Goal: Task Accomplishment & Management: Manage account settings

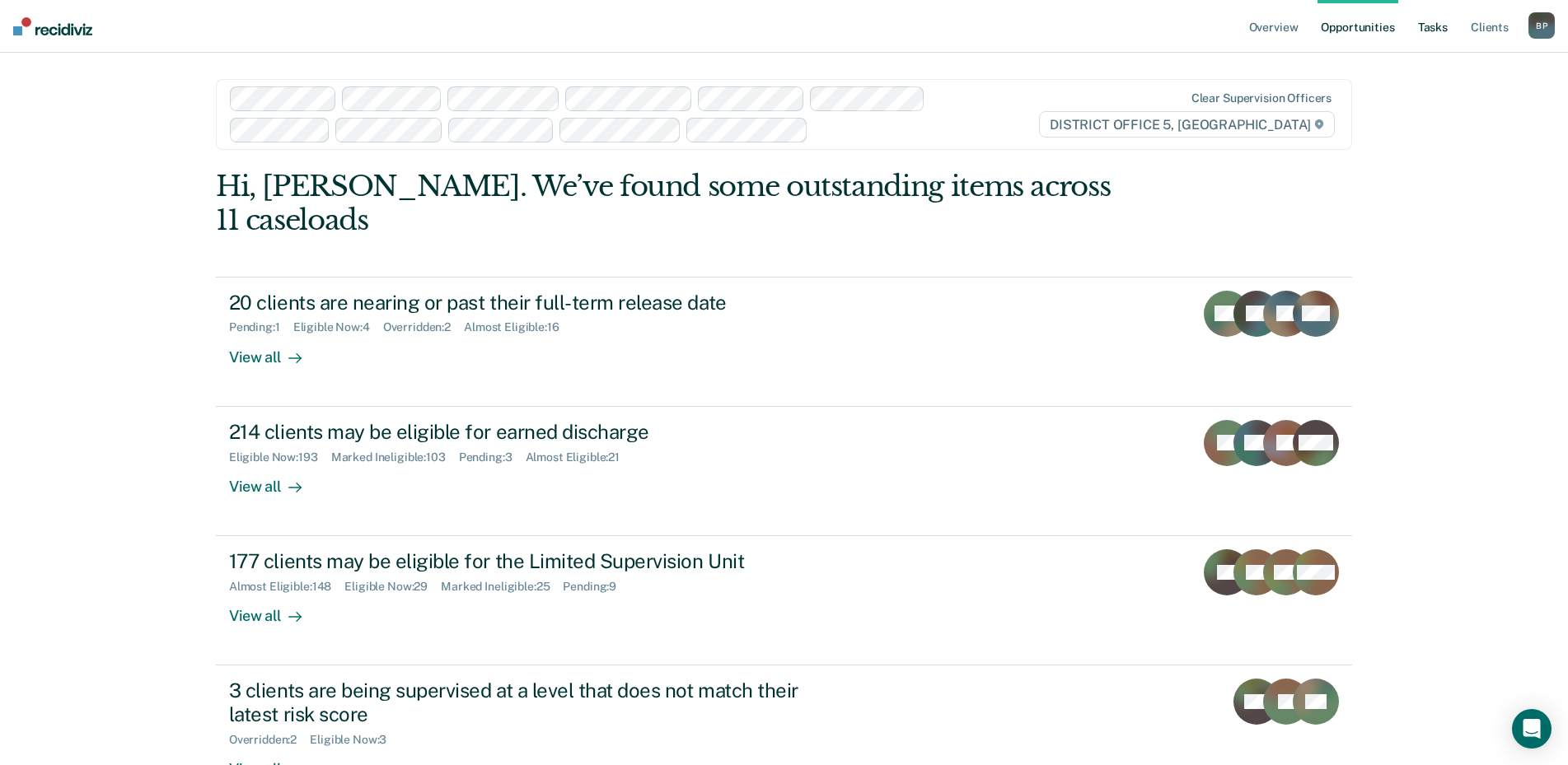
click at [1425, 27] on link "Tasks" at bounding box center [1433, 26] width 37 height 52
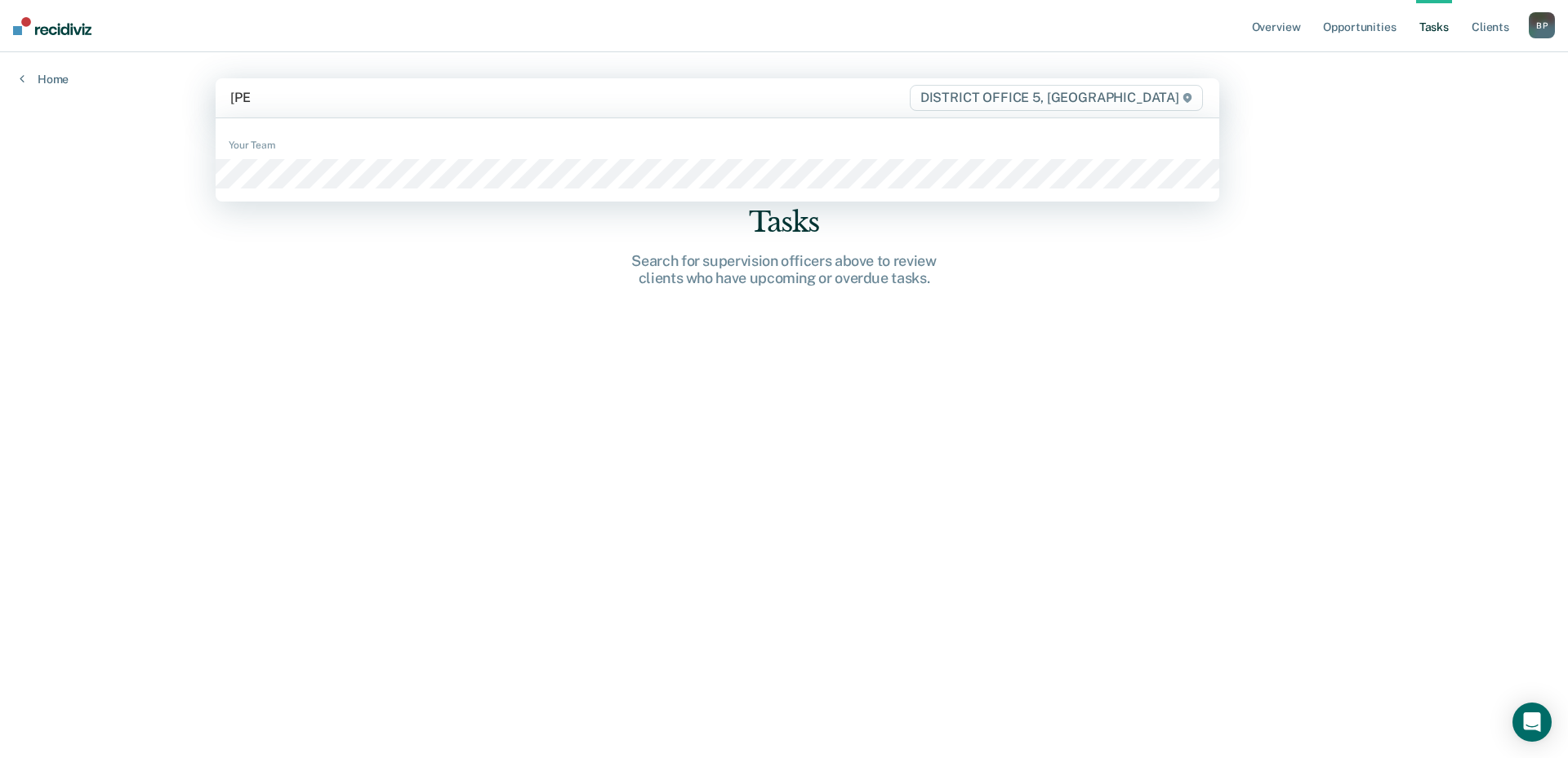
type input "[PERSON_NAME]"
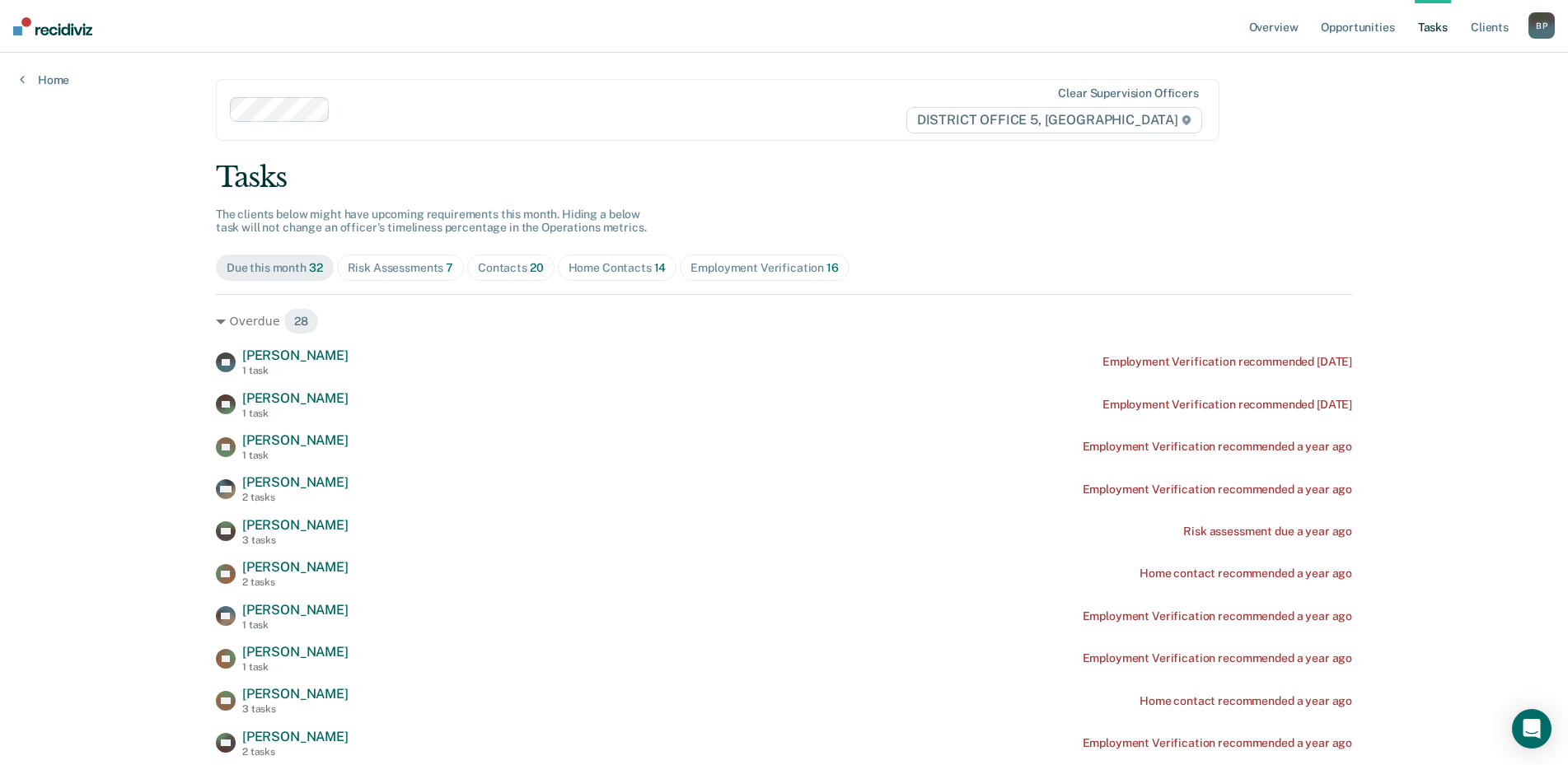
click at [535, 271] on span "20" at bounding box center [536, 268] width 14 height 13
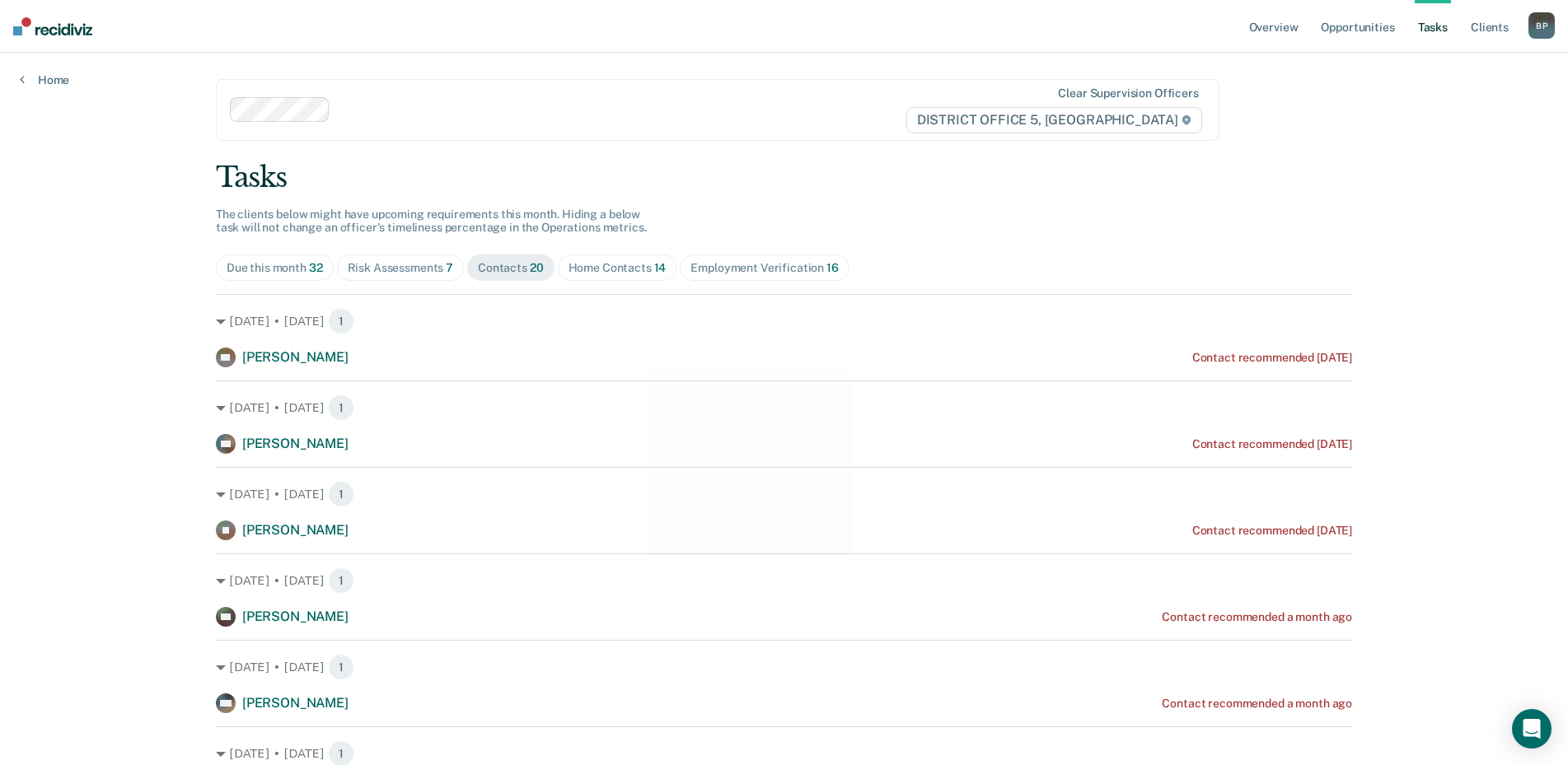
click at [431, 262] on div "Risk Assessments 7" at bounding box center [400, 268] width 106 height 14
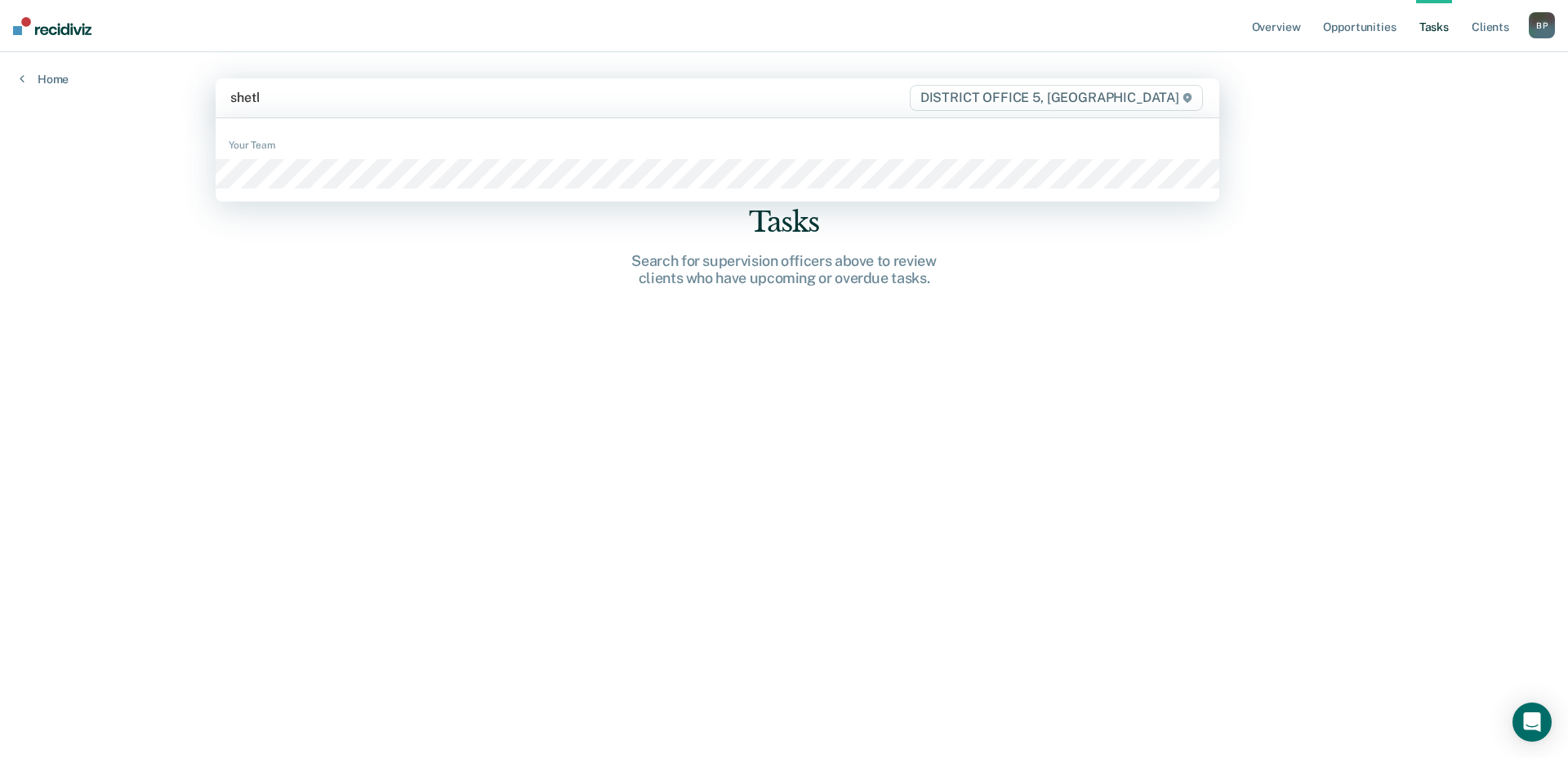
type input "[PERSON_NAME]"
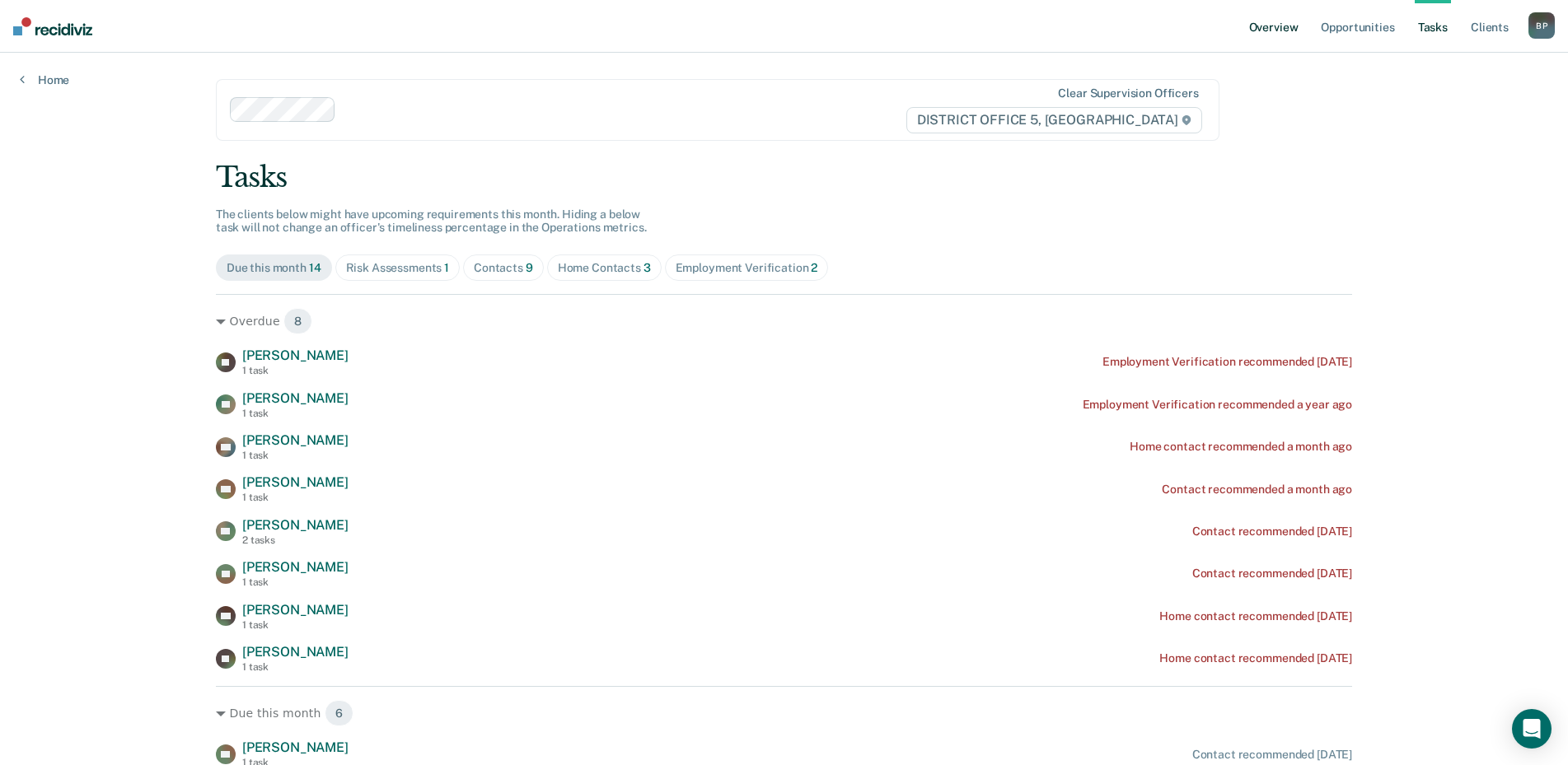
click at [1265, 31] on link "Overview" at bounding box center [1274, 26] width 56 height 52
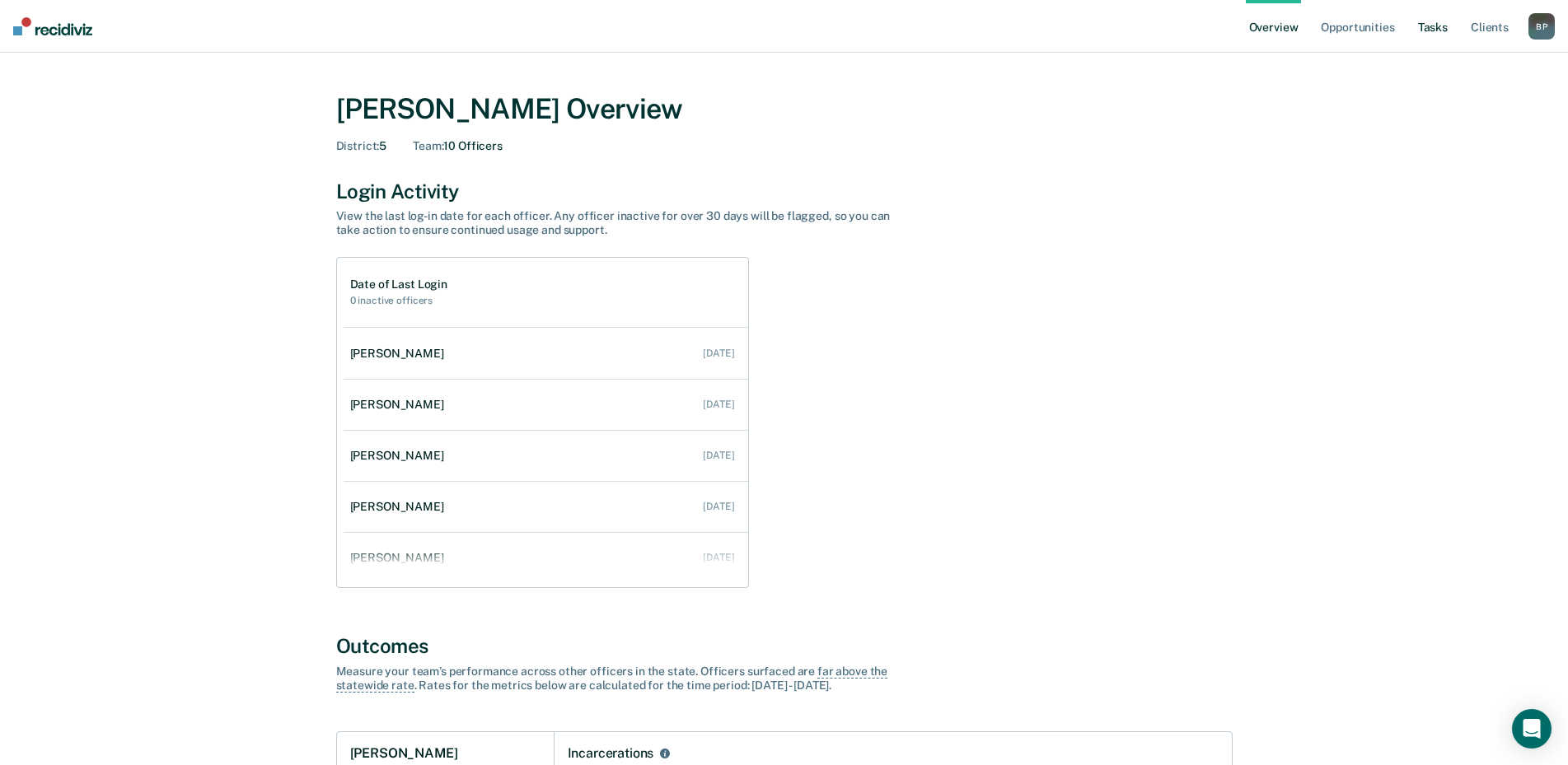
click at [1442, 31] on link "Tasks" at bounding box center [1433, 26] width 37 height 52
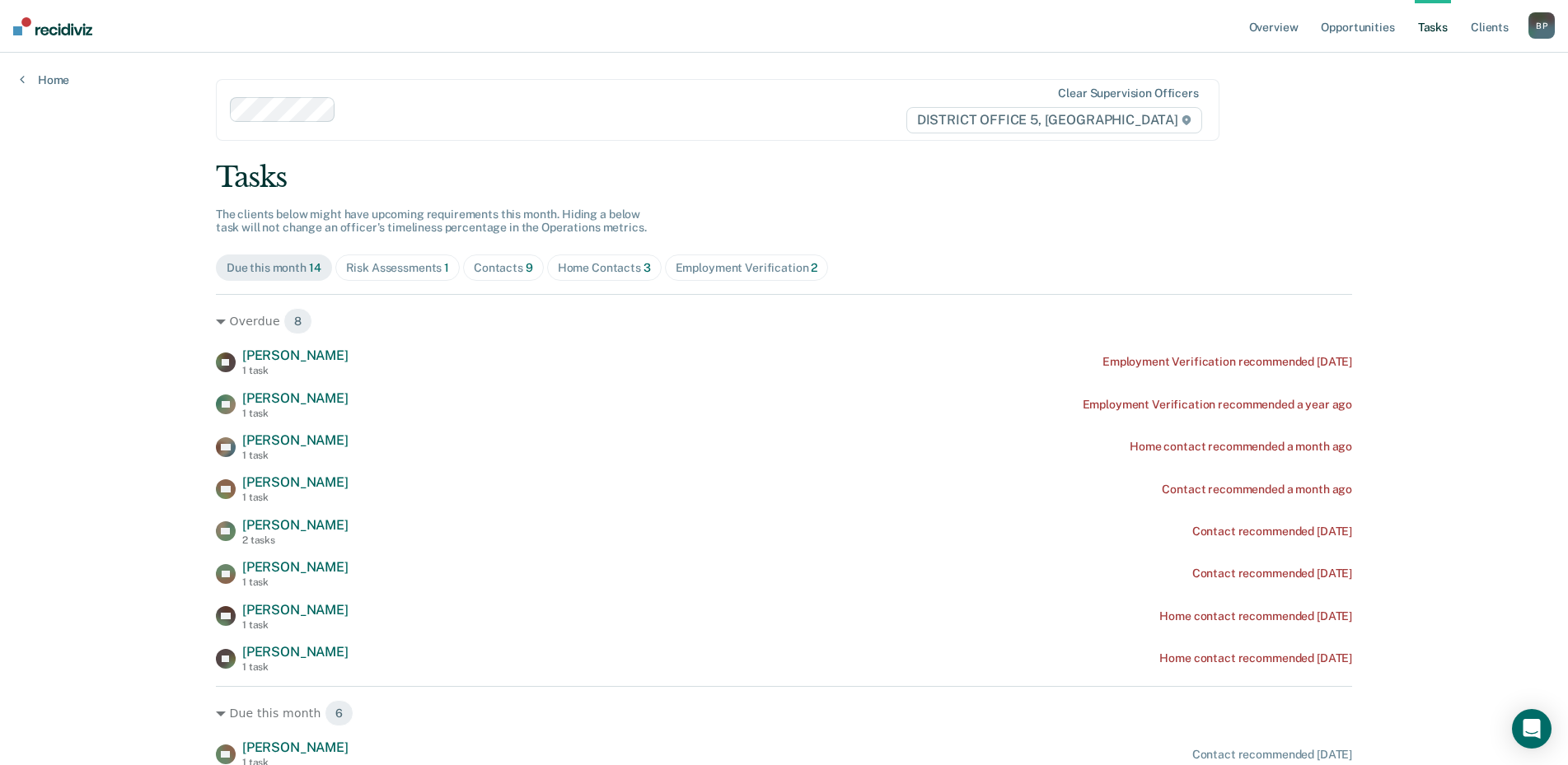
click at [1539, 26] on div "B P" at bounding box center [1542, 25] width 26 height 26
click at [1471, 238] on div "Overview Opportunities Tasks Client s [PERSON_NAME] Profile How it works Go to …" at bounding box center [784, 523] width 1568 height 1047
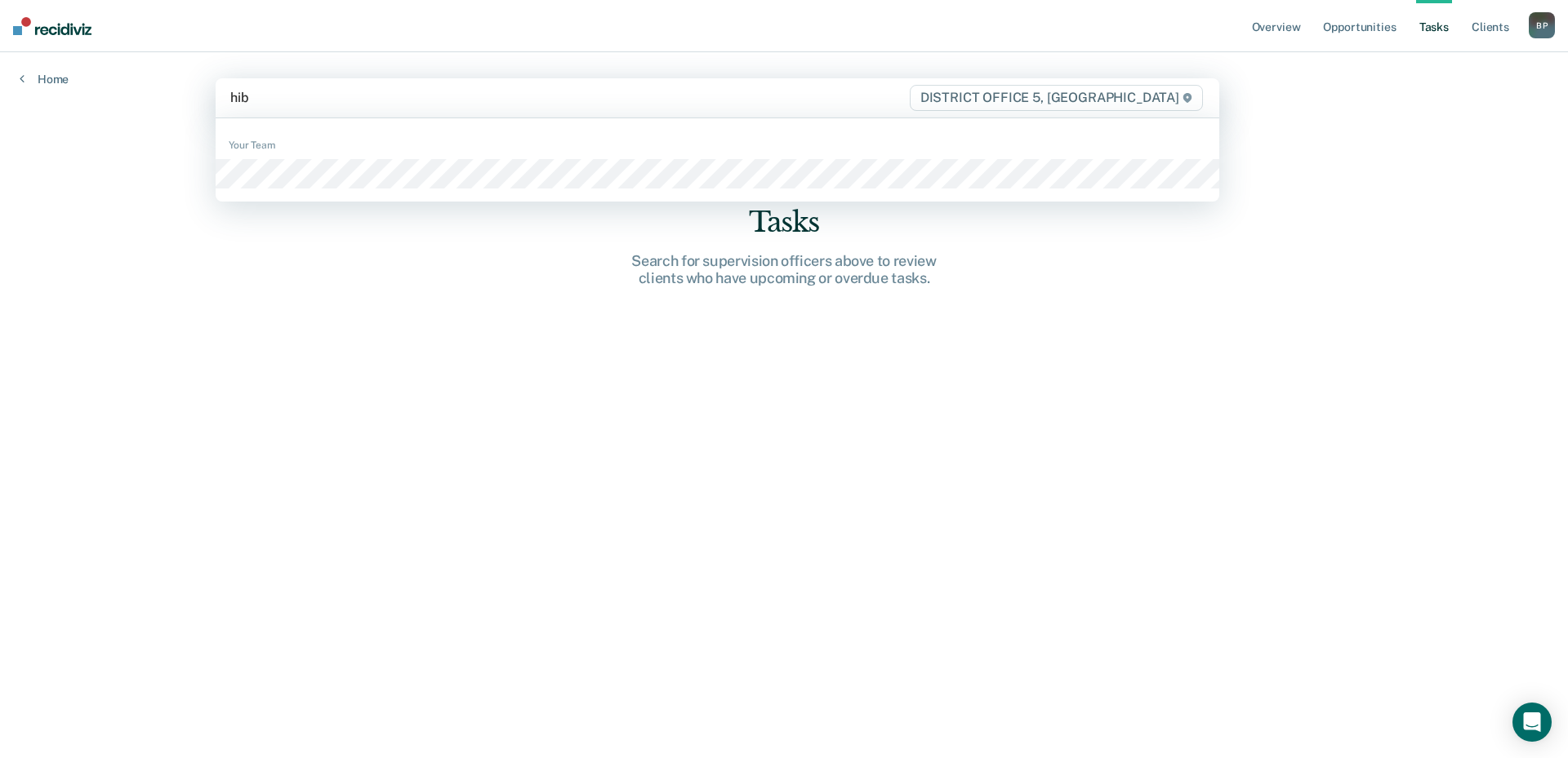
type input "hibb"
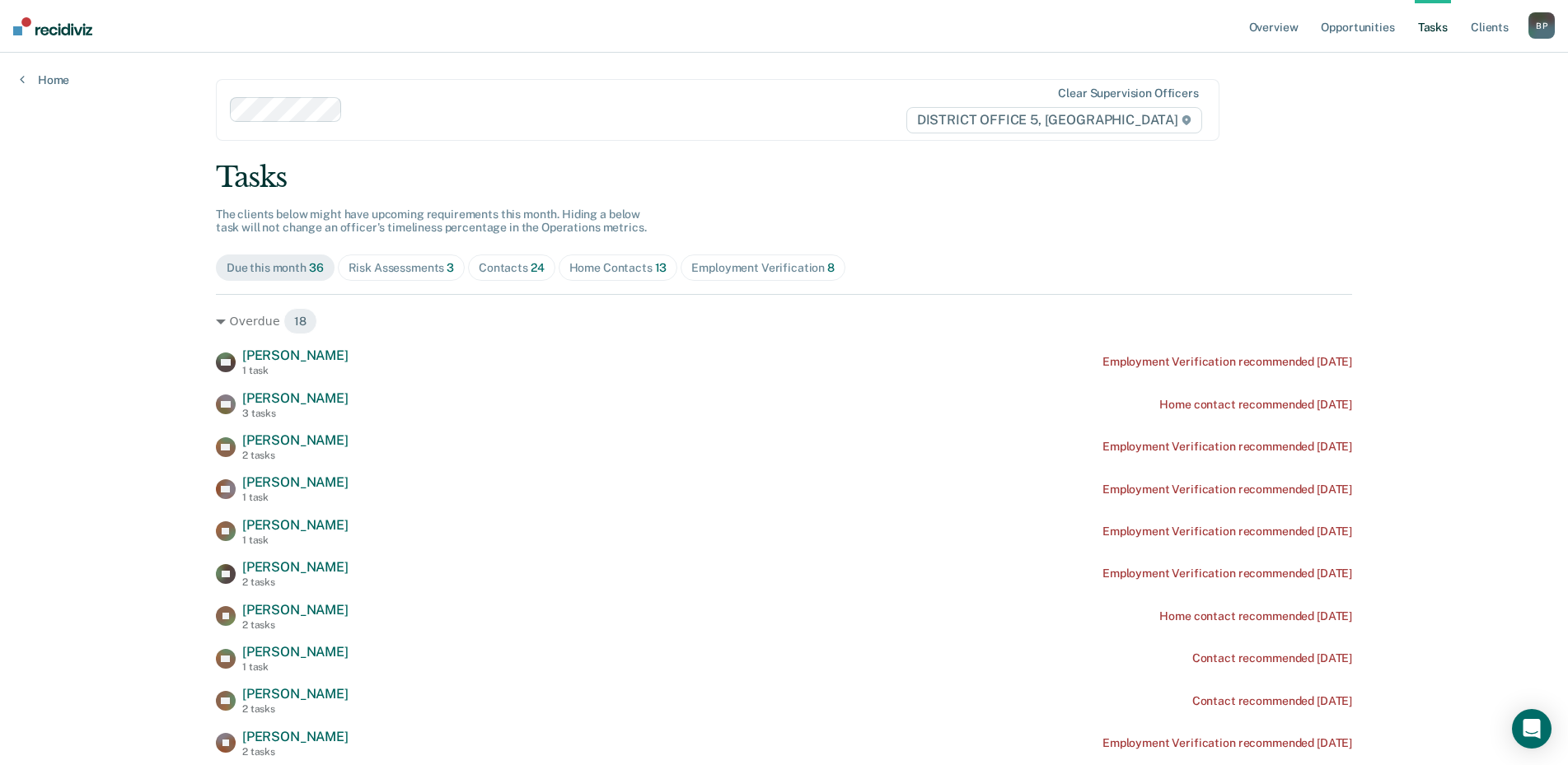
click at [521, 275] on div "Contacts 24" at bounding box center [512, 268] width 66 height 14
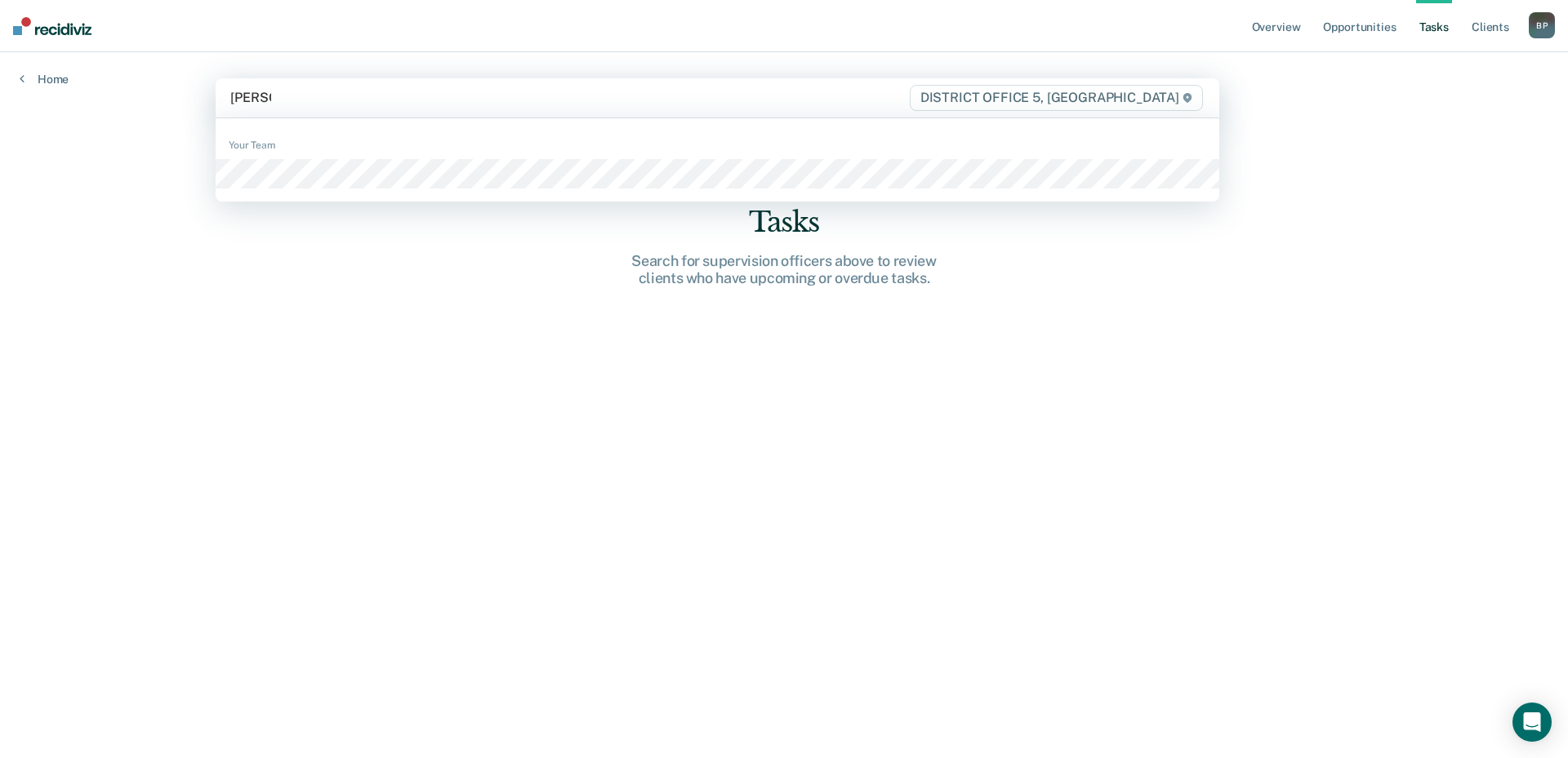
type input "[PERSON_NAME]"
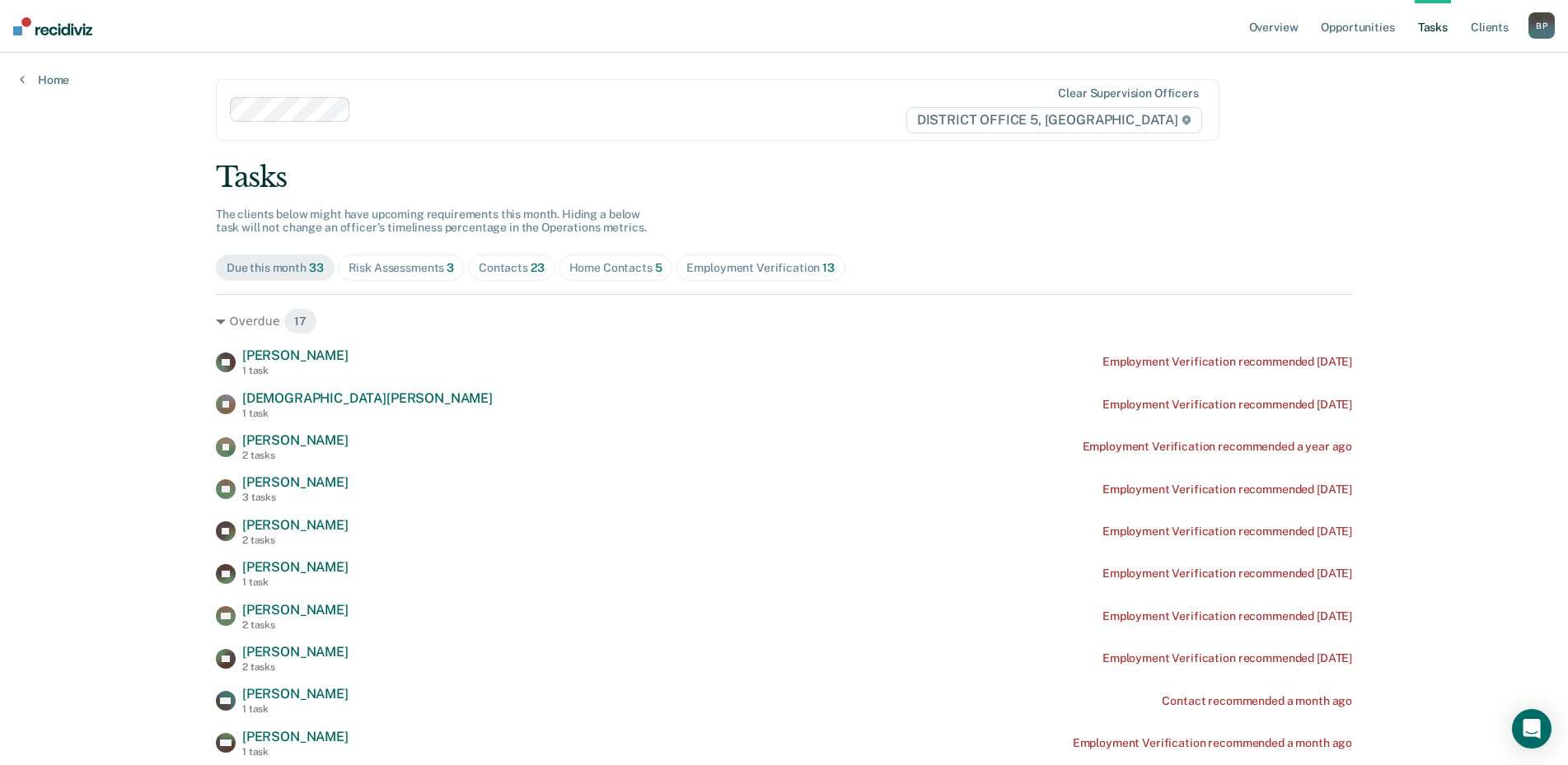
click at [513, 268] on div "Contacts 23" at bounding box center [512, 268] width 66 height 14
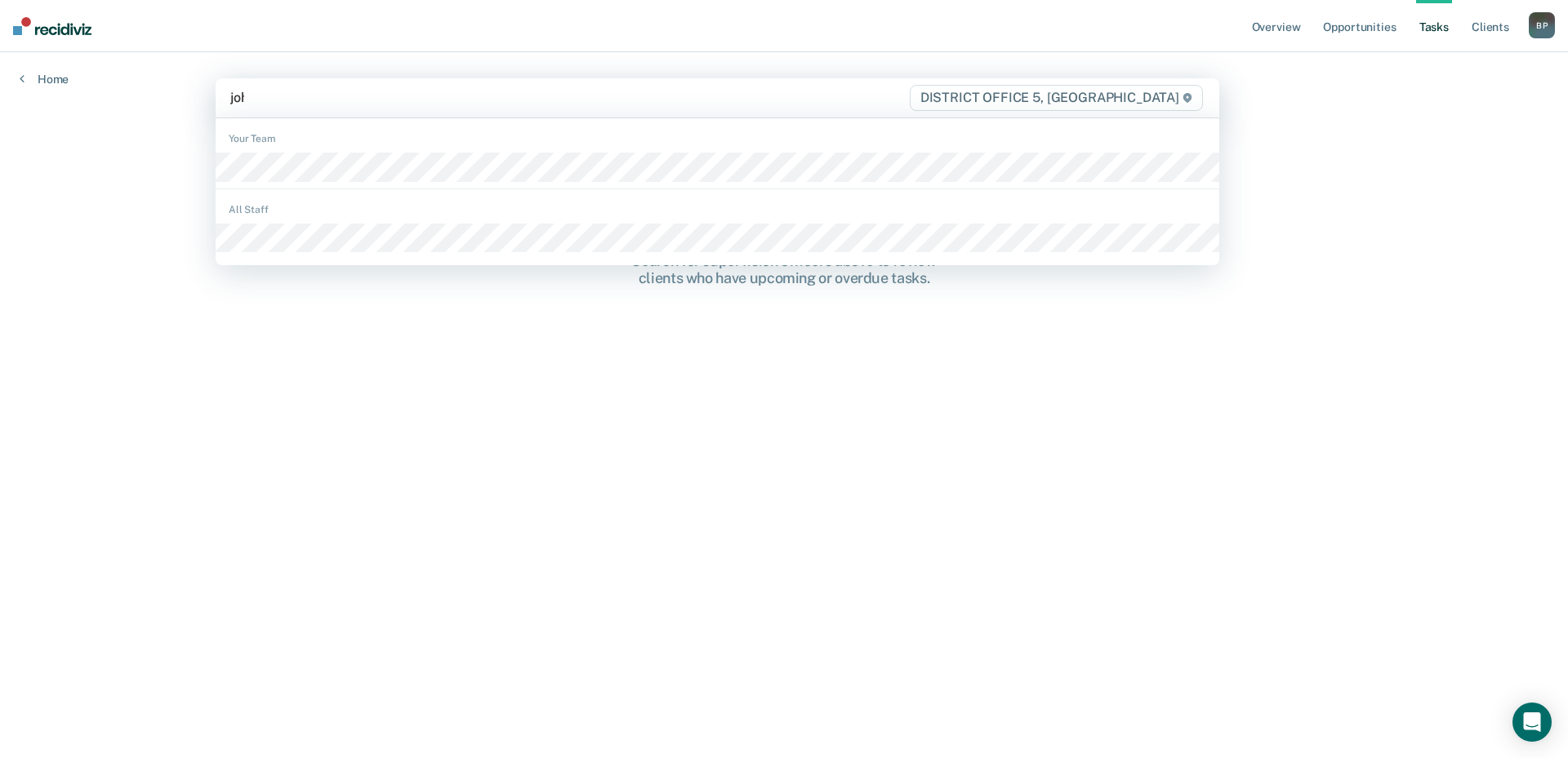
type input "[PERSON_NAME]"
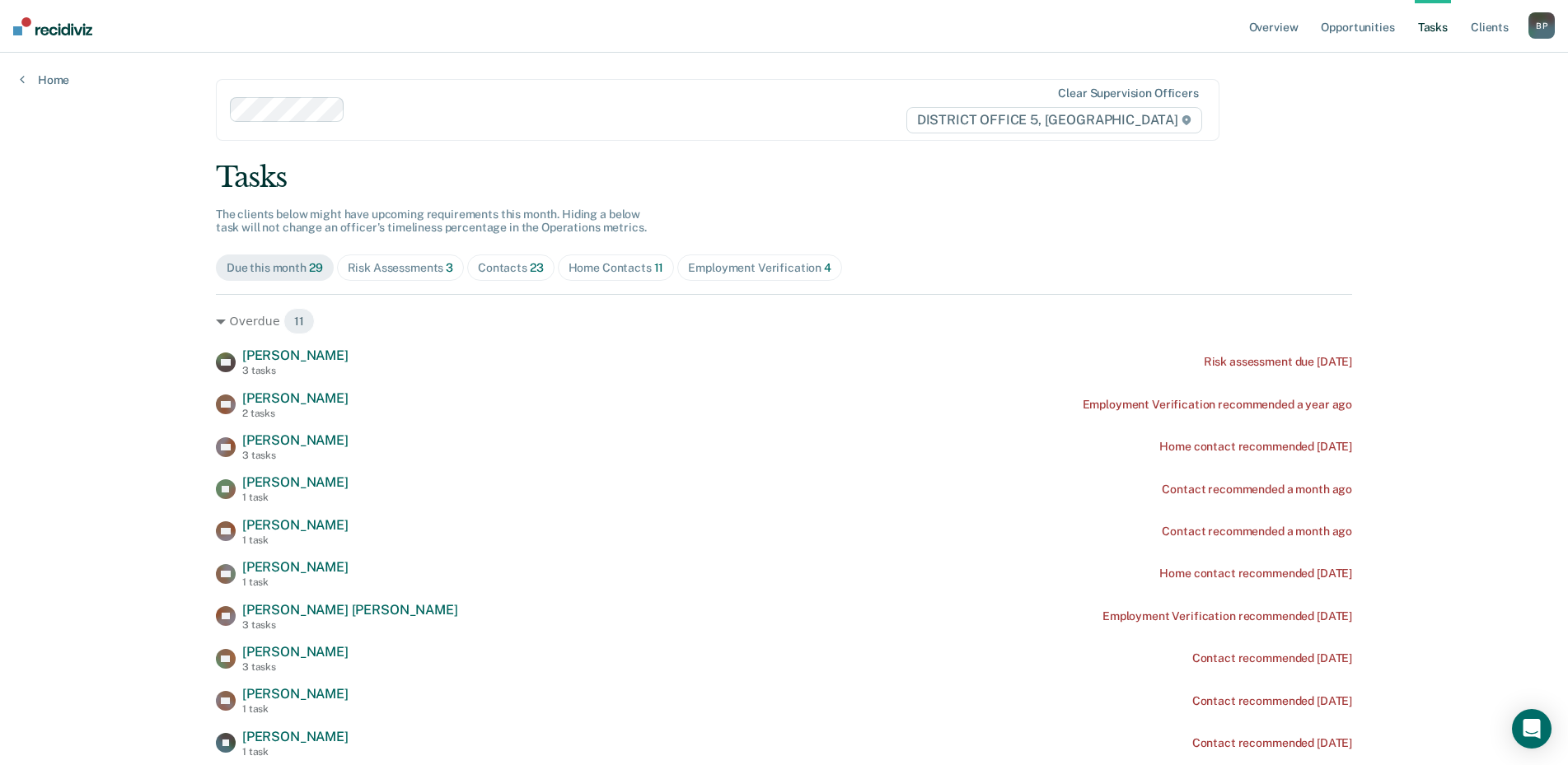
click at [536, 265] on span "23" at bounding box center [536, 268] width 14 height 13
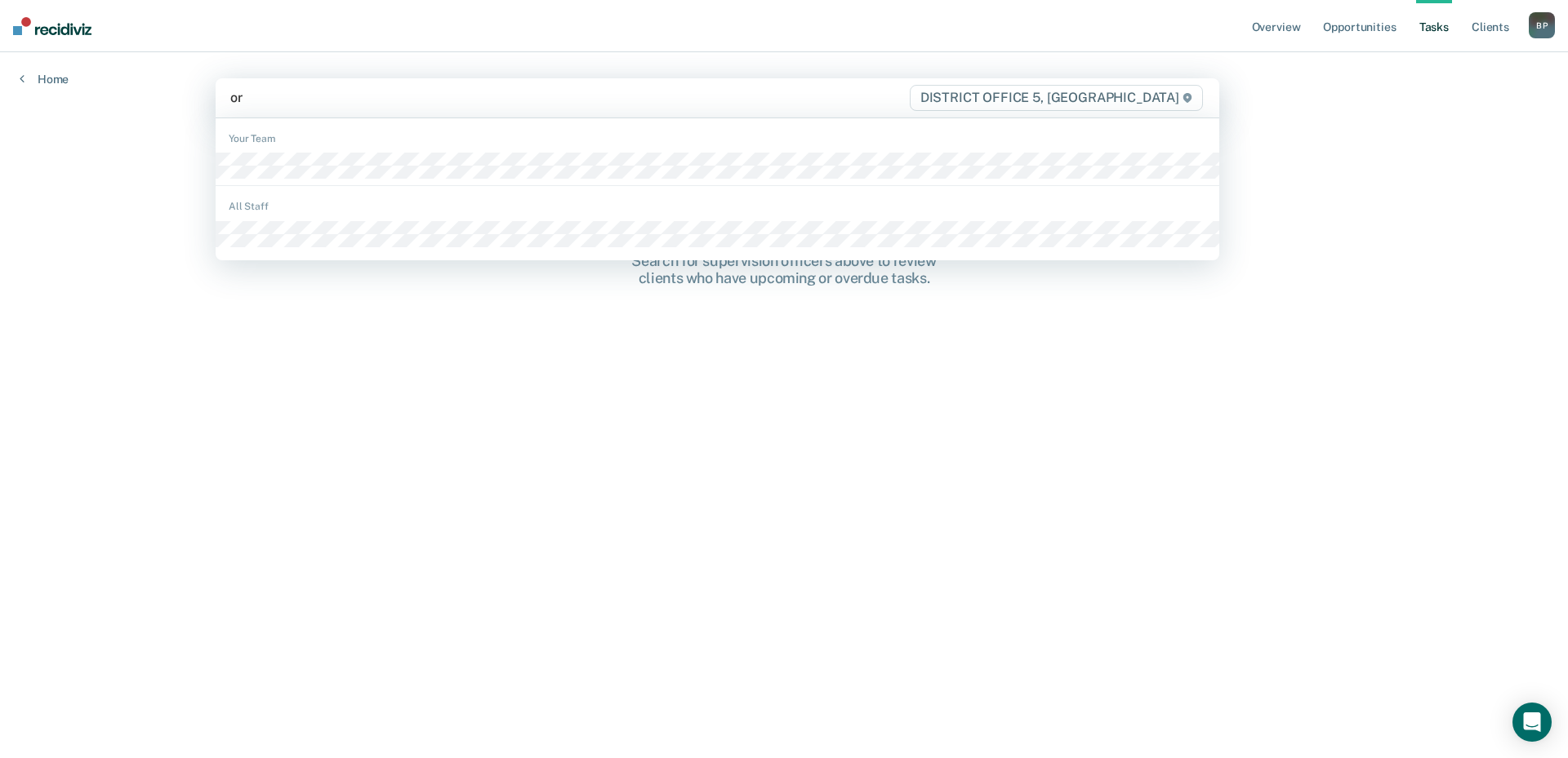
type input "ort"
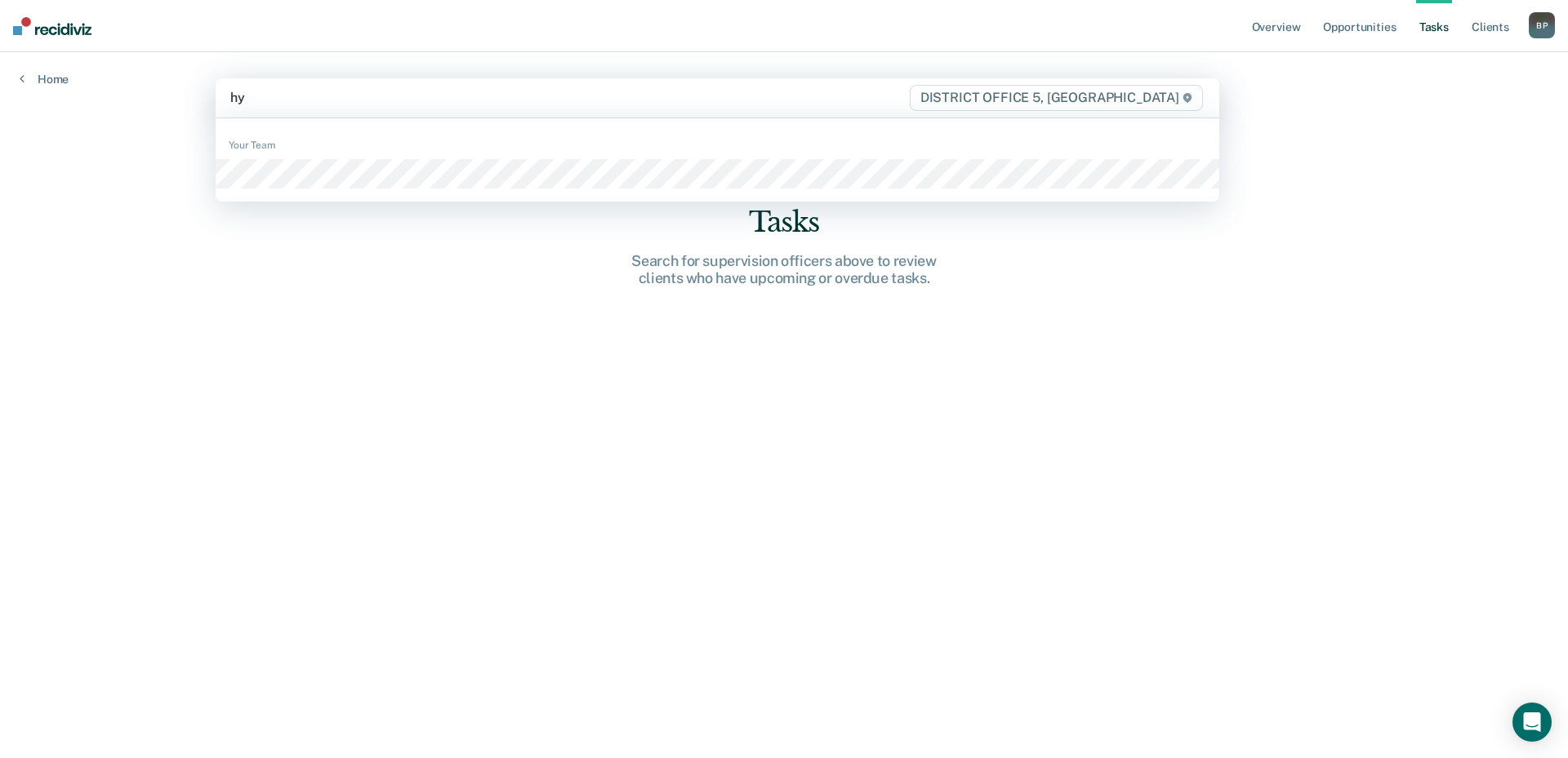
type input "hyd"
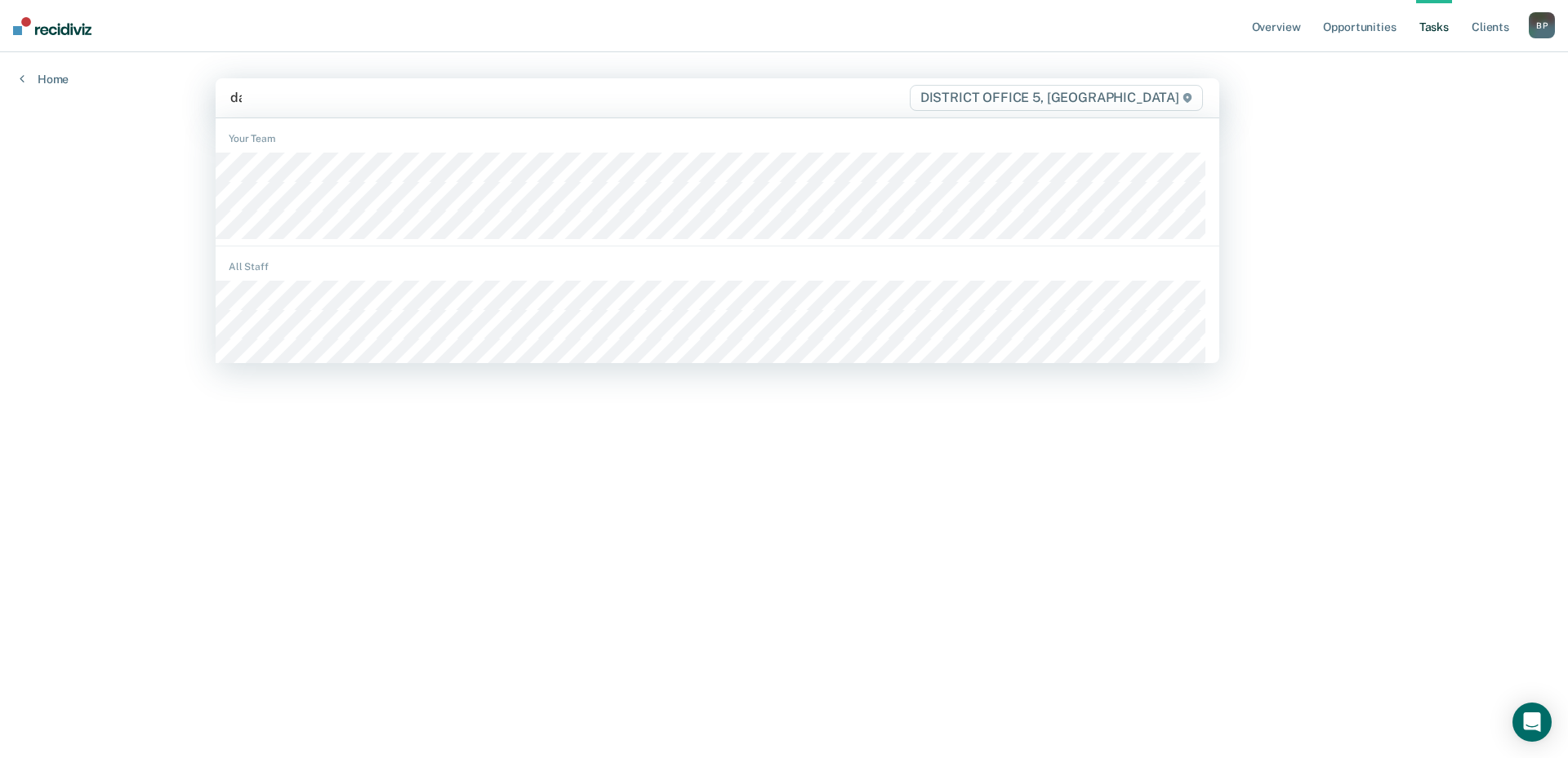
type input "dah"
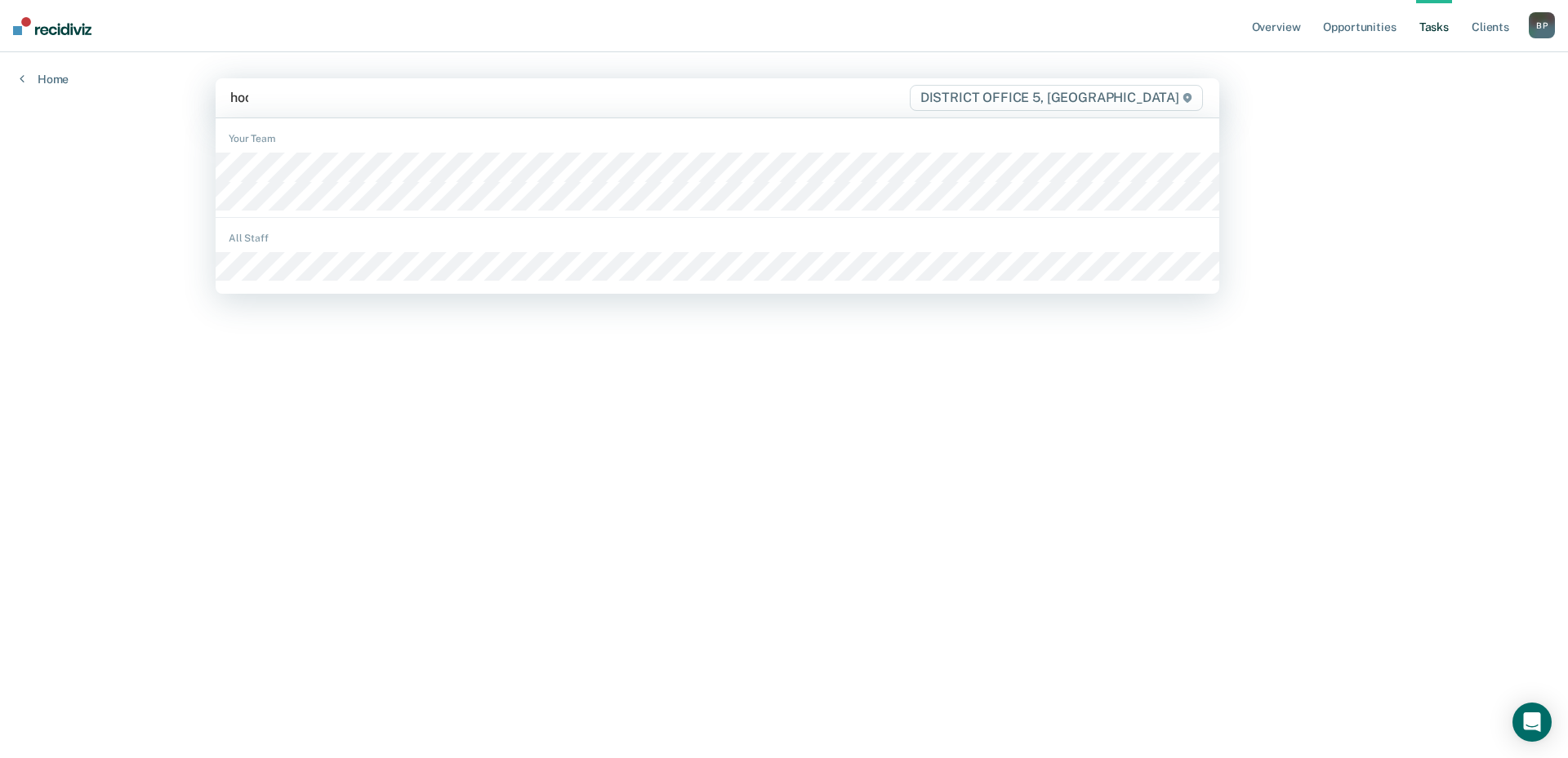
type input "hodk"
type input "rico"
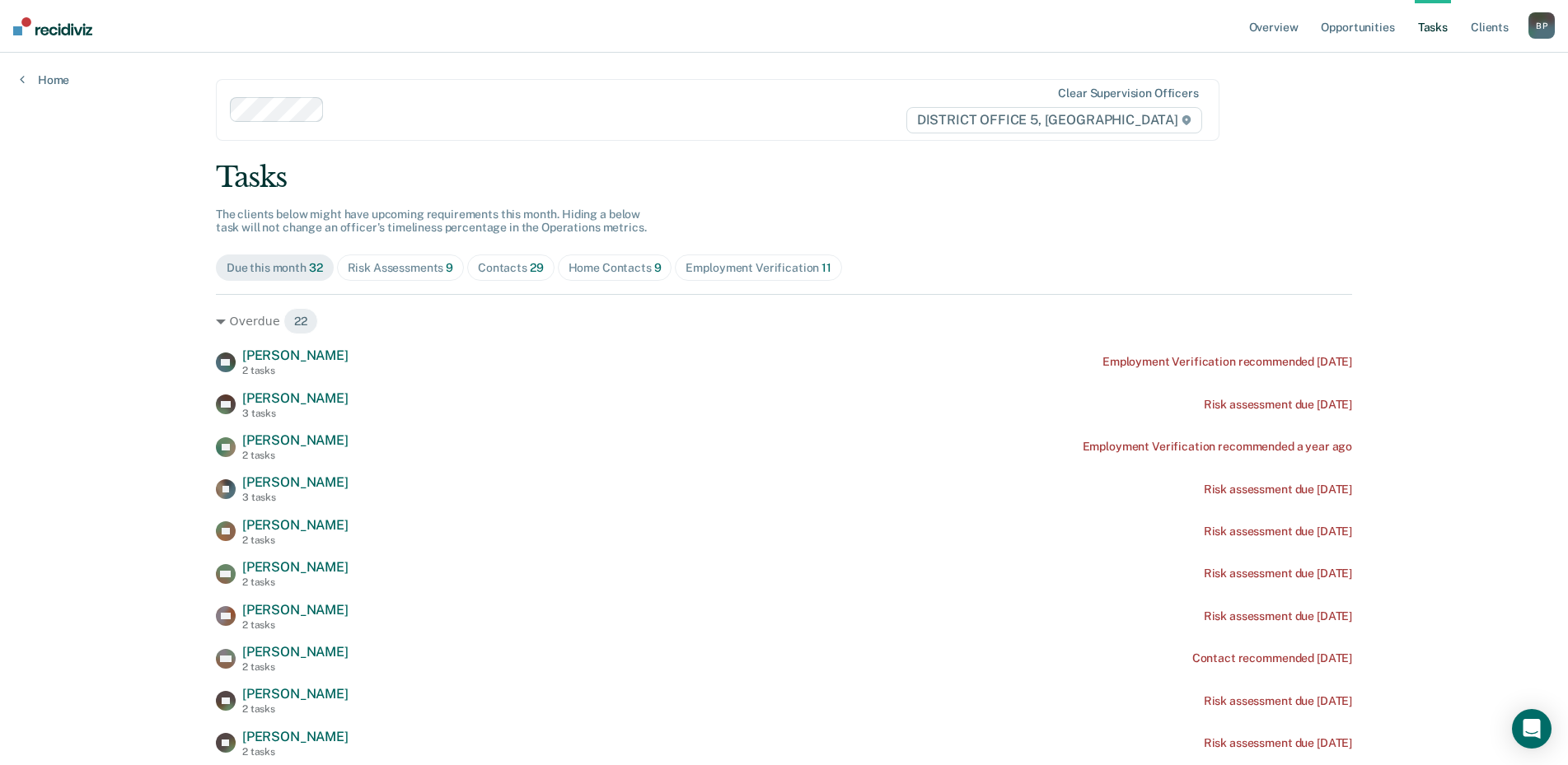
click at [404, 262] on div "Risk Assessments 9" at bounding box center [400, 268] width 106 height 14
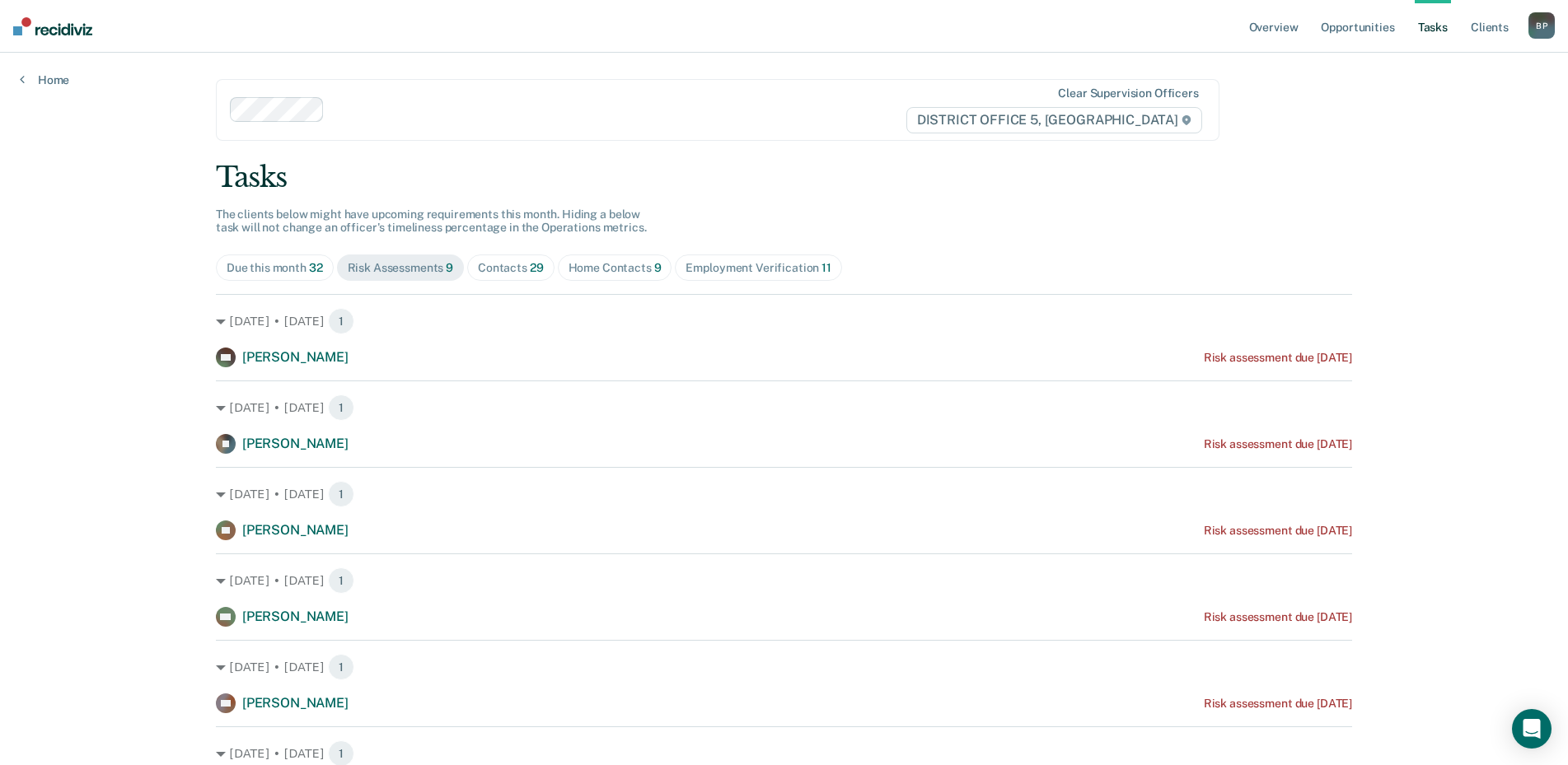
click at [505, 271] on div "Contacts 29" at bounding box center [511, 268] width 66 height 14
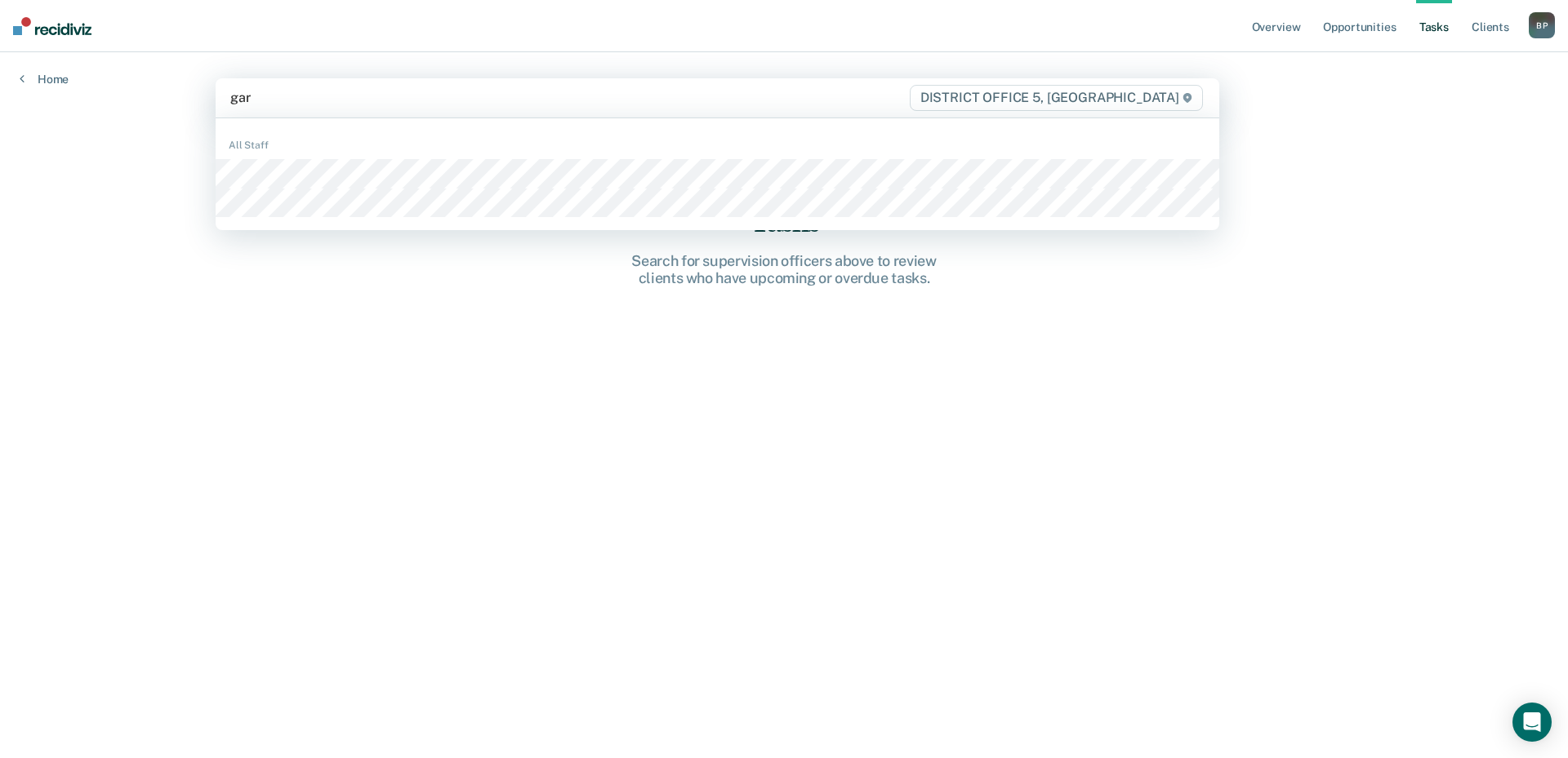
type input "garc"
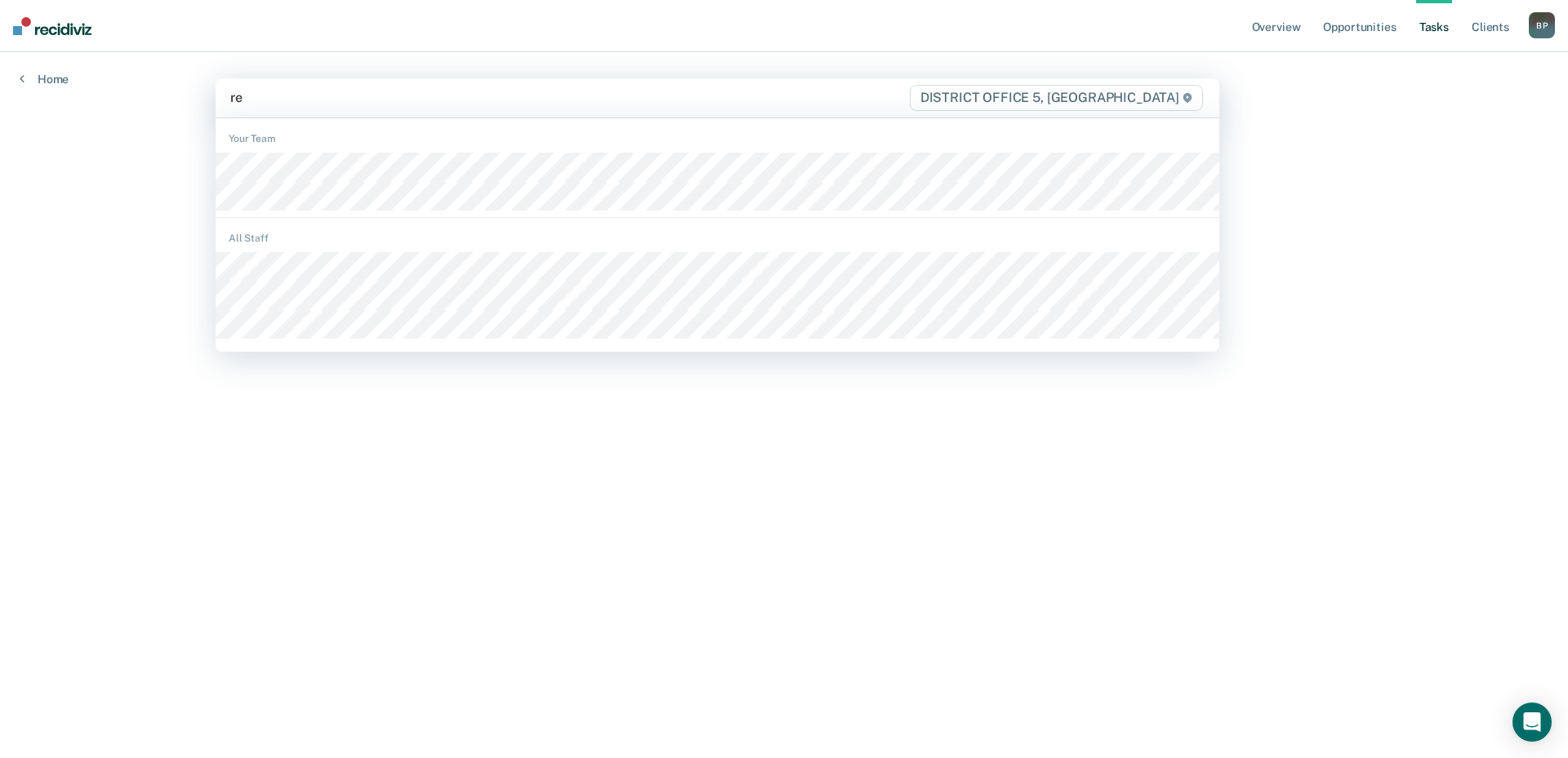
type input "reu"
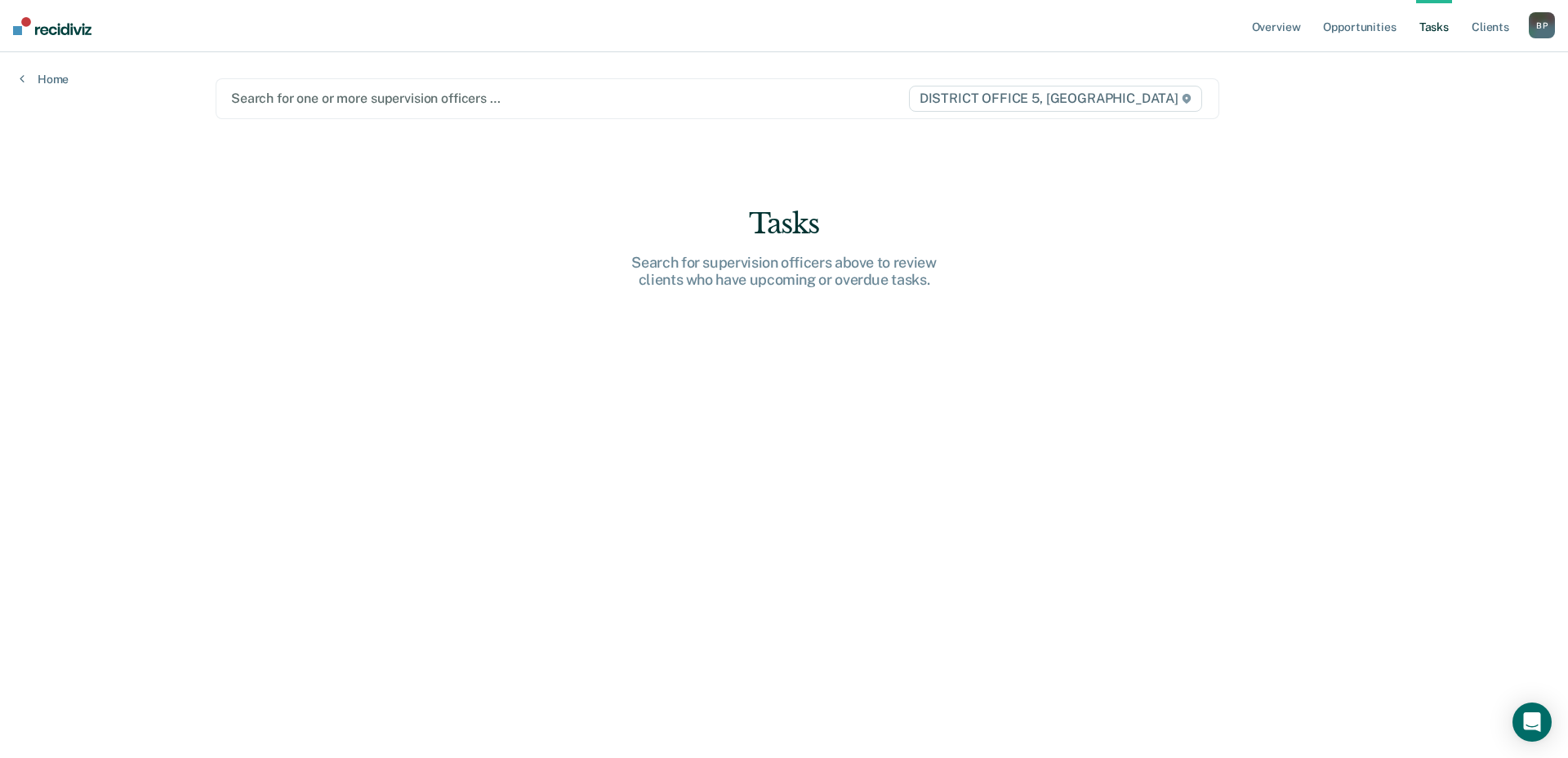
click at [1548, 25] on div "B P" at bounding box center [1542, 25] width 26 height 26
click at [1476, 105] on link "Go to Operations" at bounding box center [1475, 107] width 131 height 14
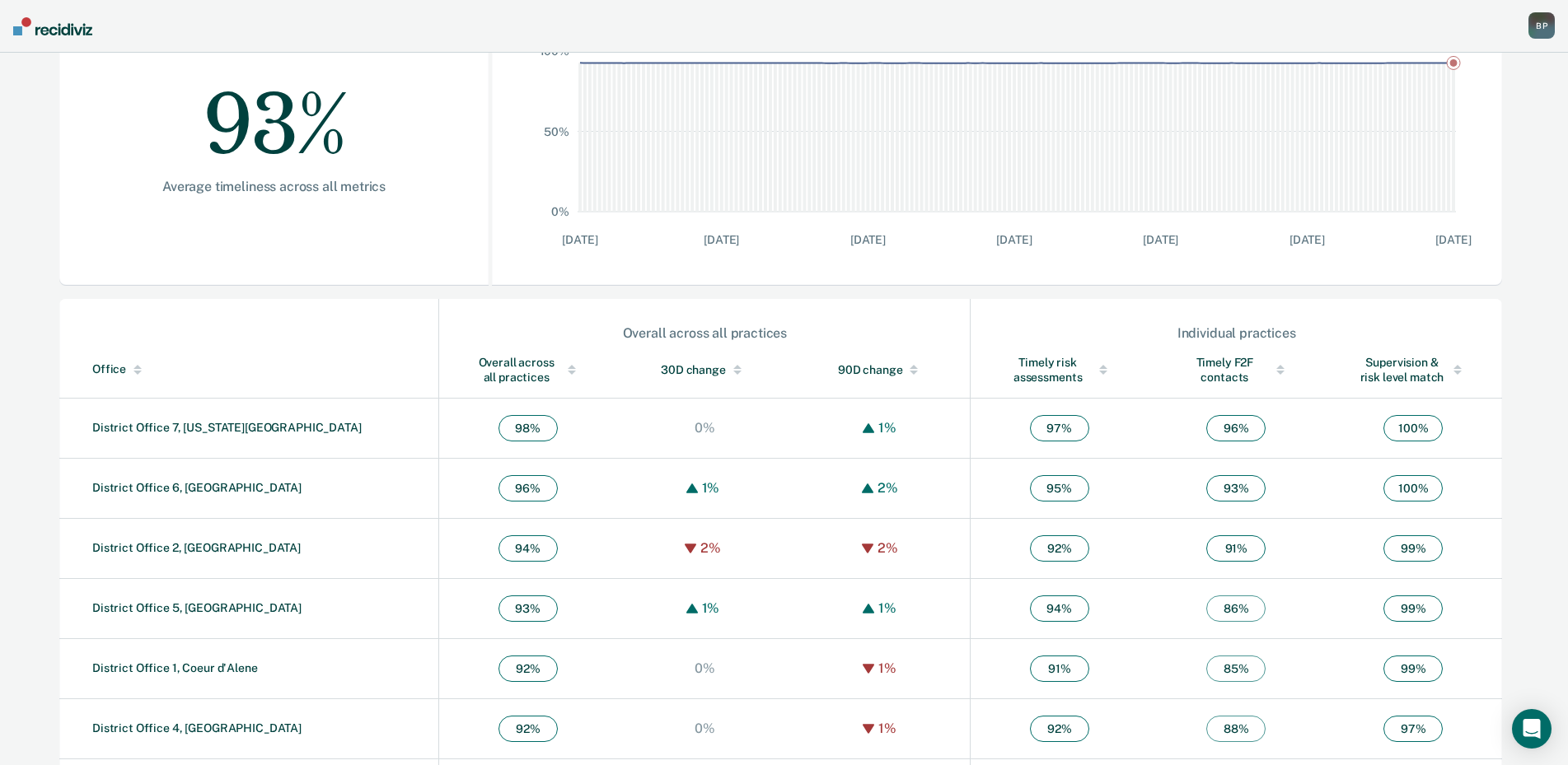
scroll to position [383, 0]
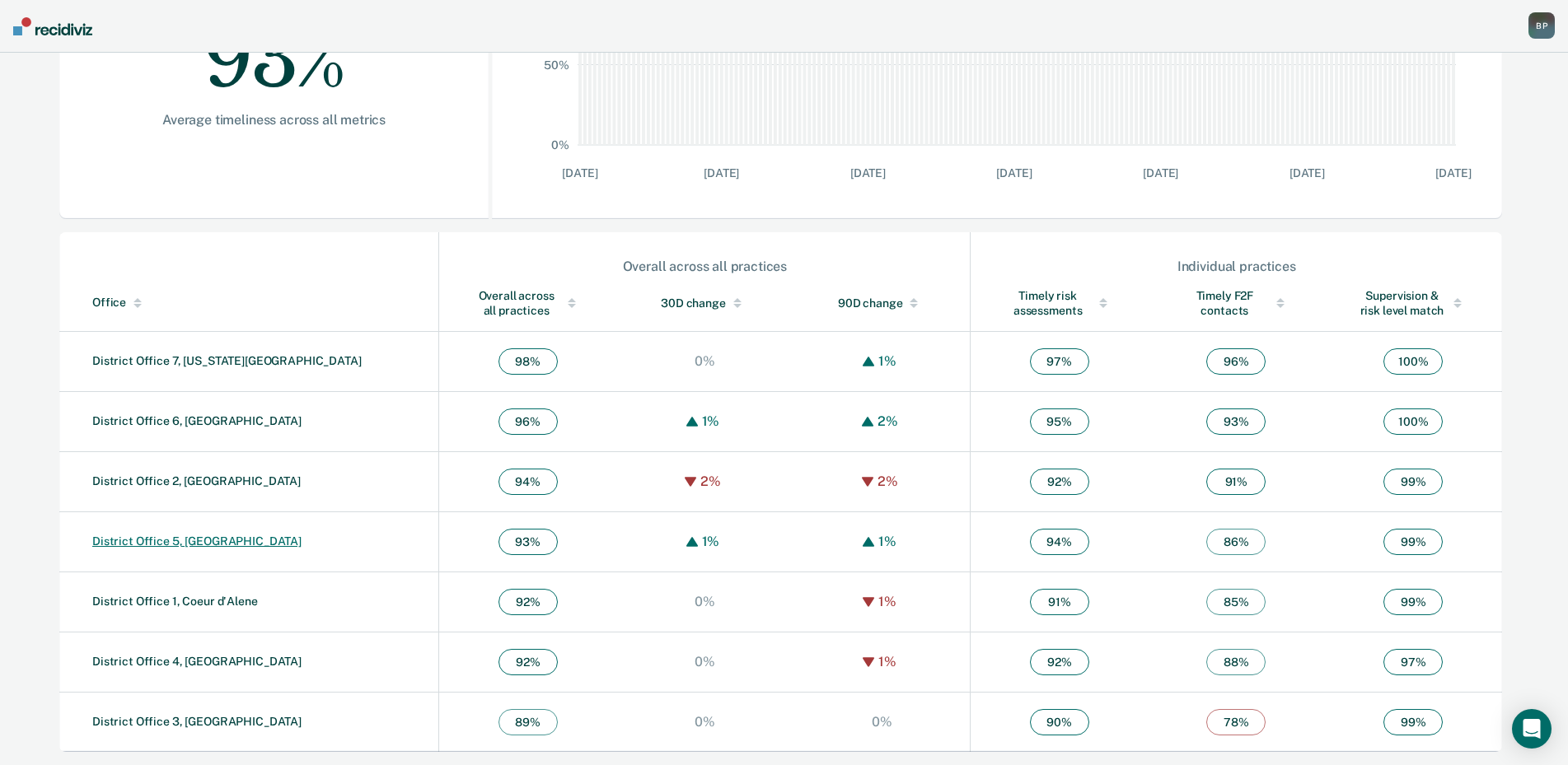
click at [206, 543] on link "District Office 5, [GEOGRAPHIC_DATA]" at bounding box center [196, 541] width 209 height 13
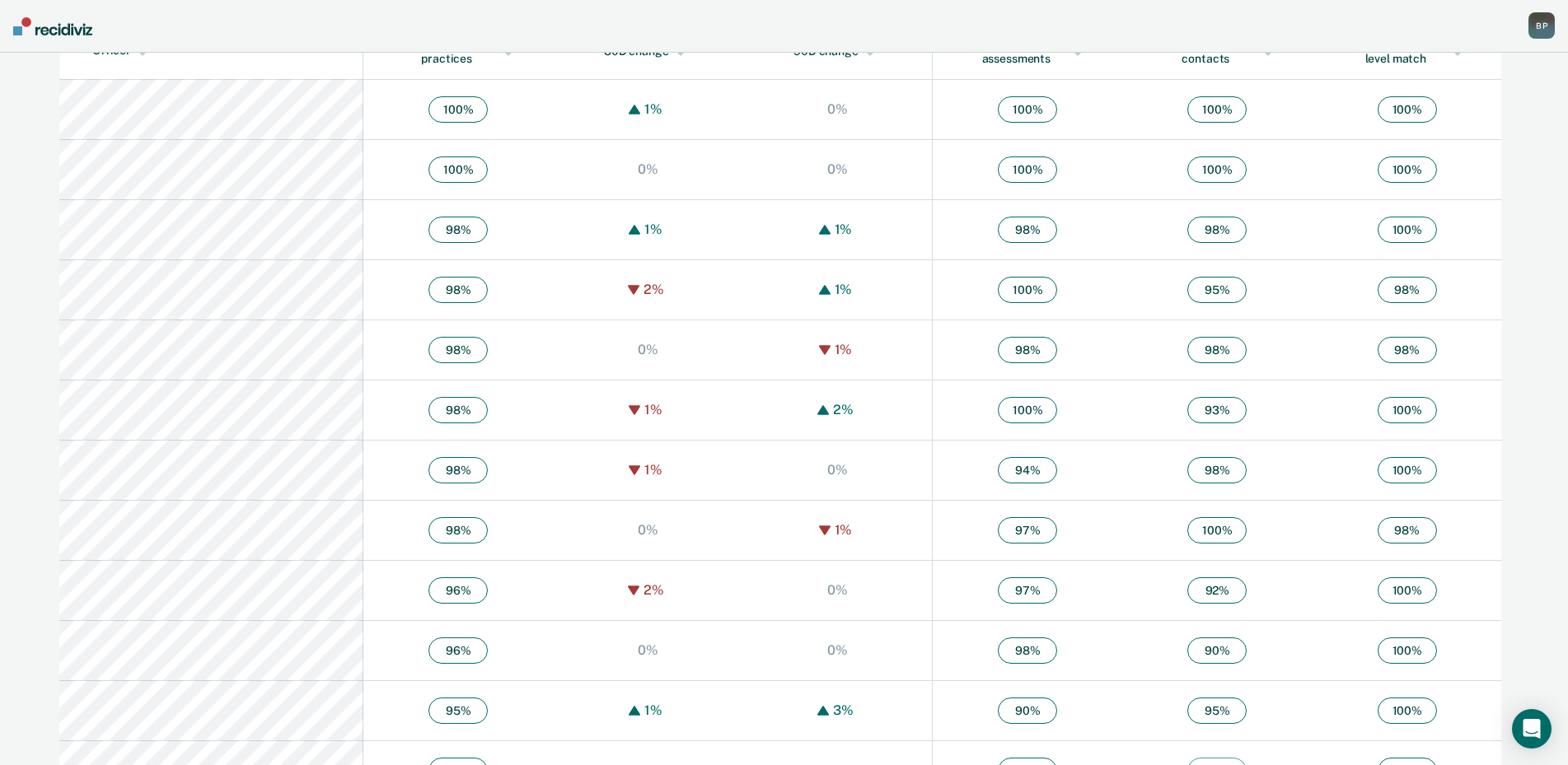
scroll to position [553, 0]
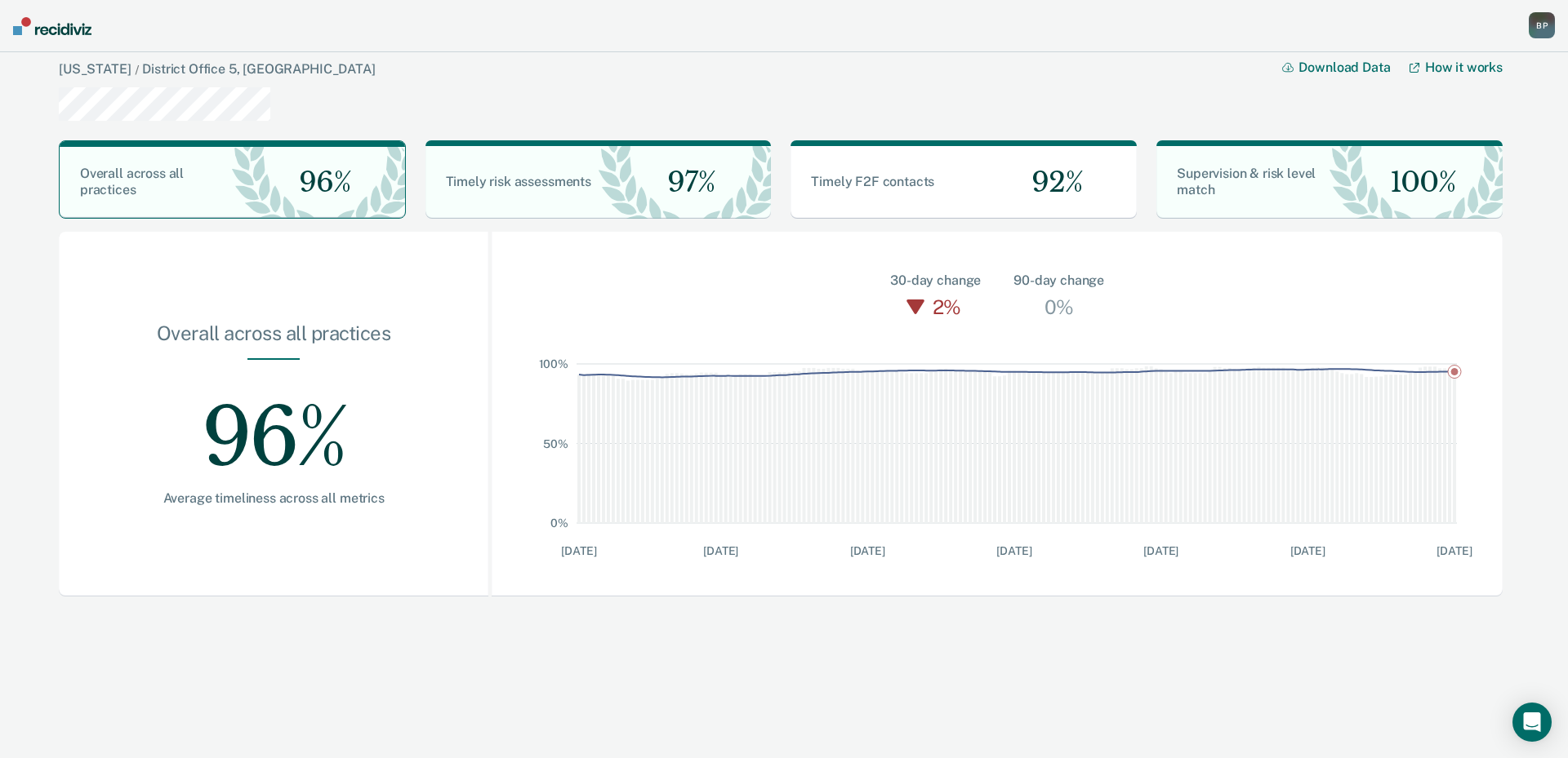
click at [41, 23] on img at bounding box center [52, 25] width 78 height 18
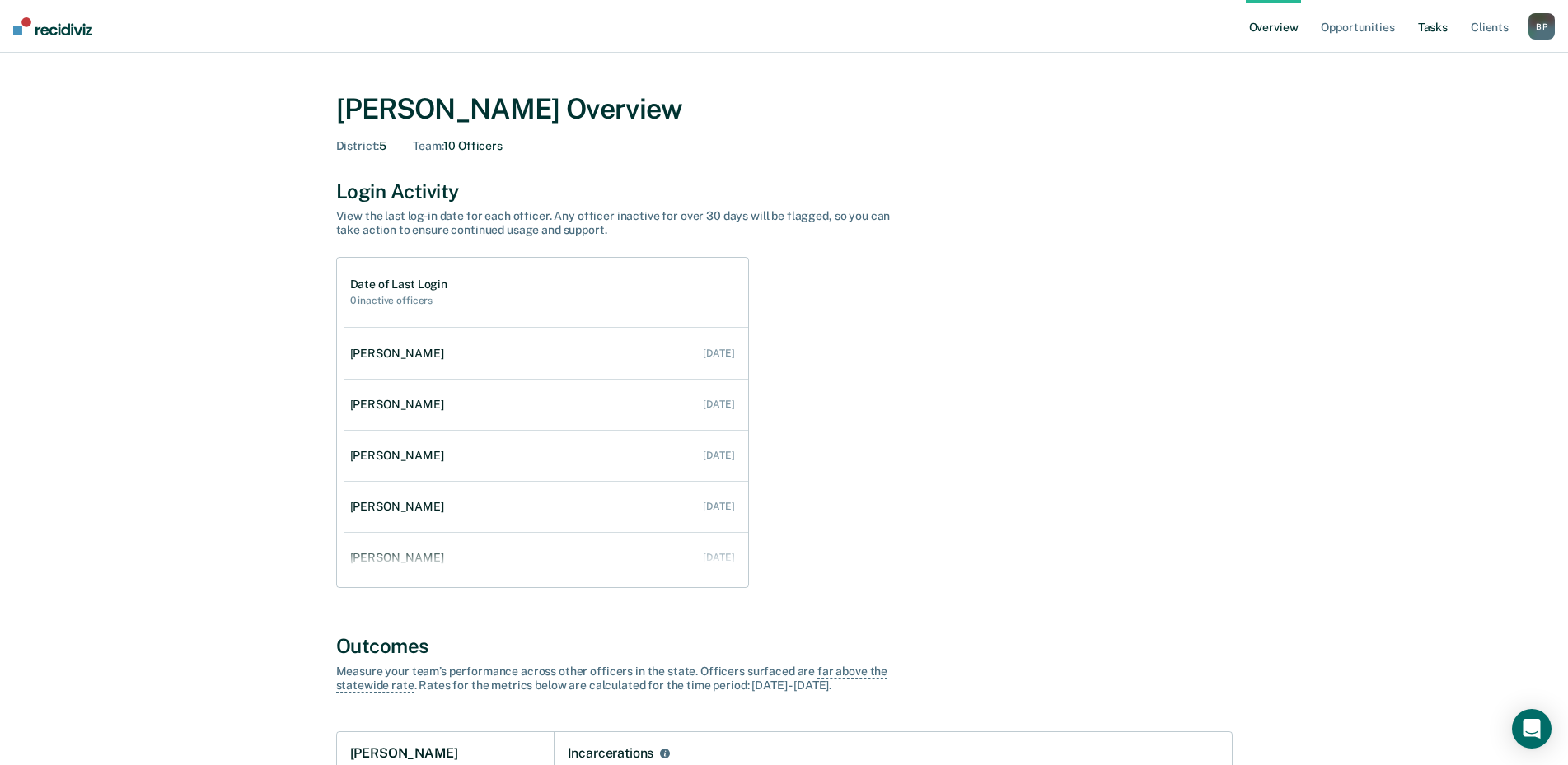
click at [1437, 23] on link "Tasks" at bounding box center [1433, 26] width 37 height 52
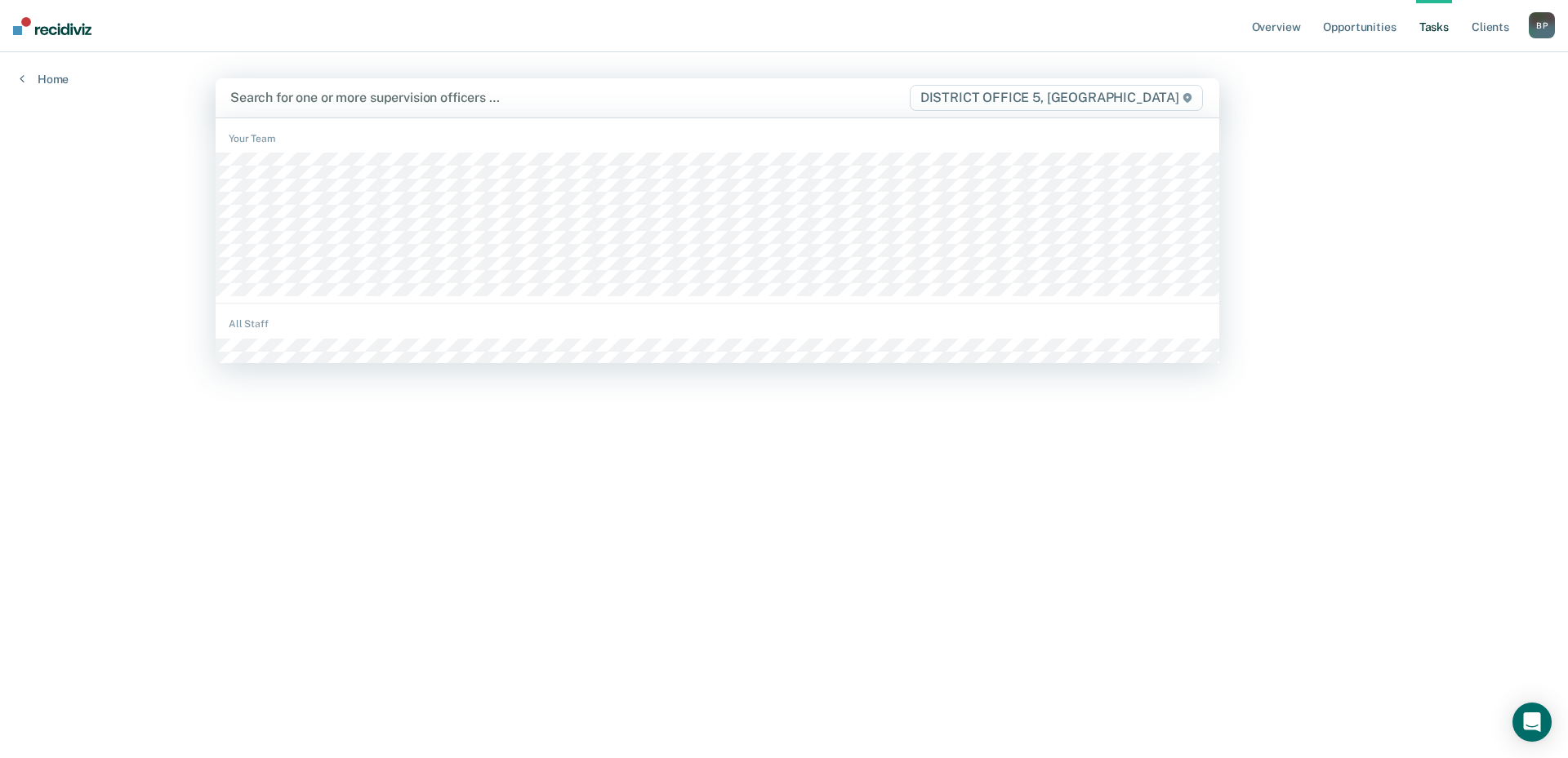
click at [653, 101] on div at bounding box center [569, 98] width 678 height 19
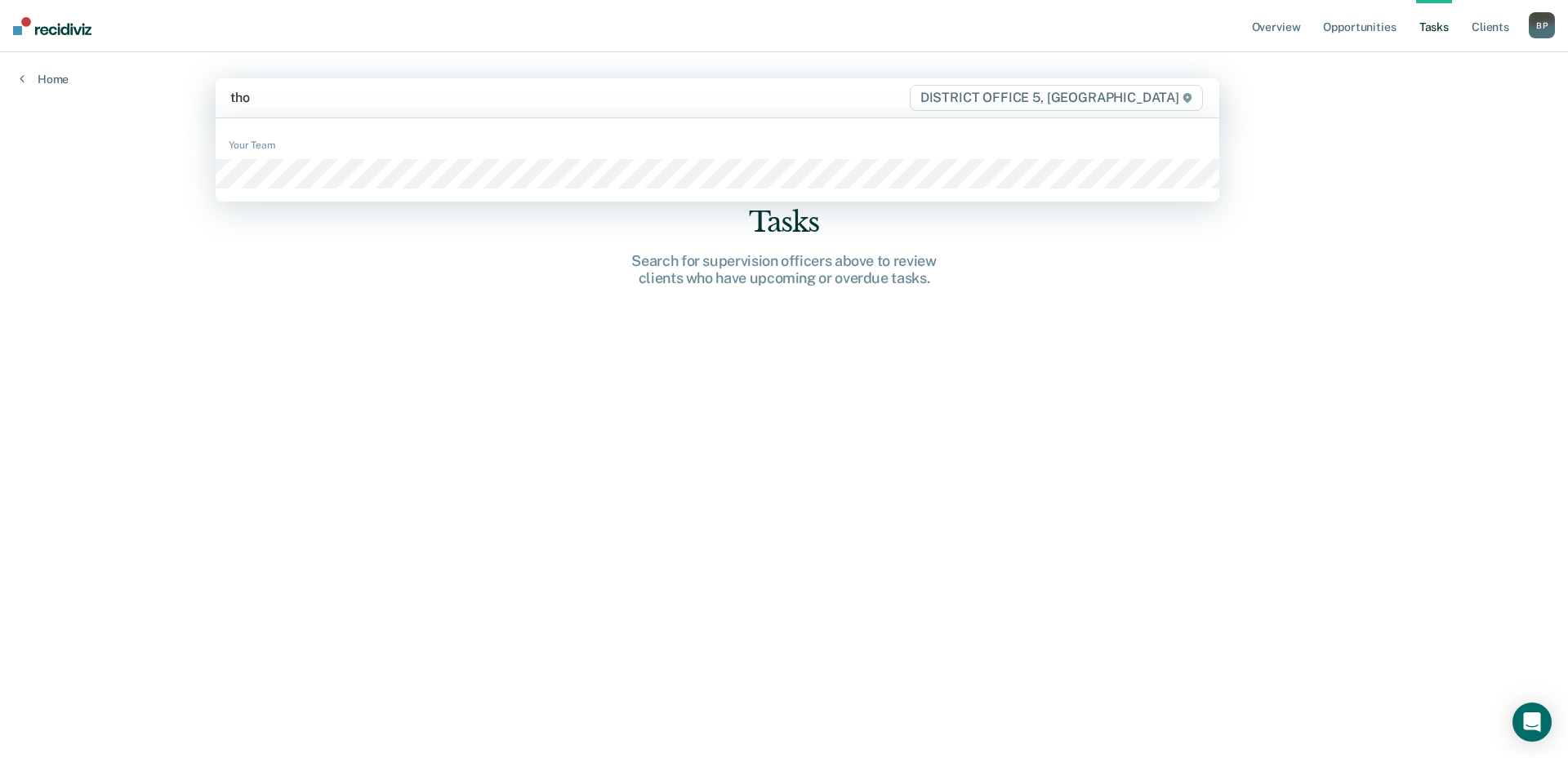
type input "[PERSON_NAME]"
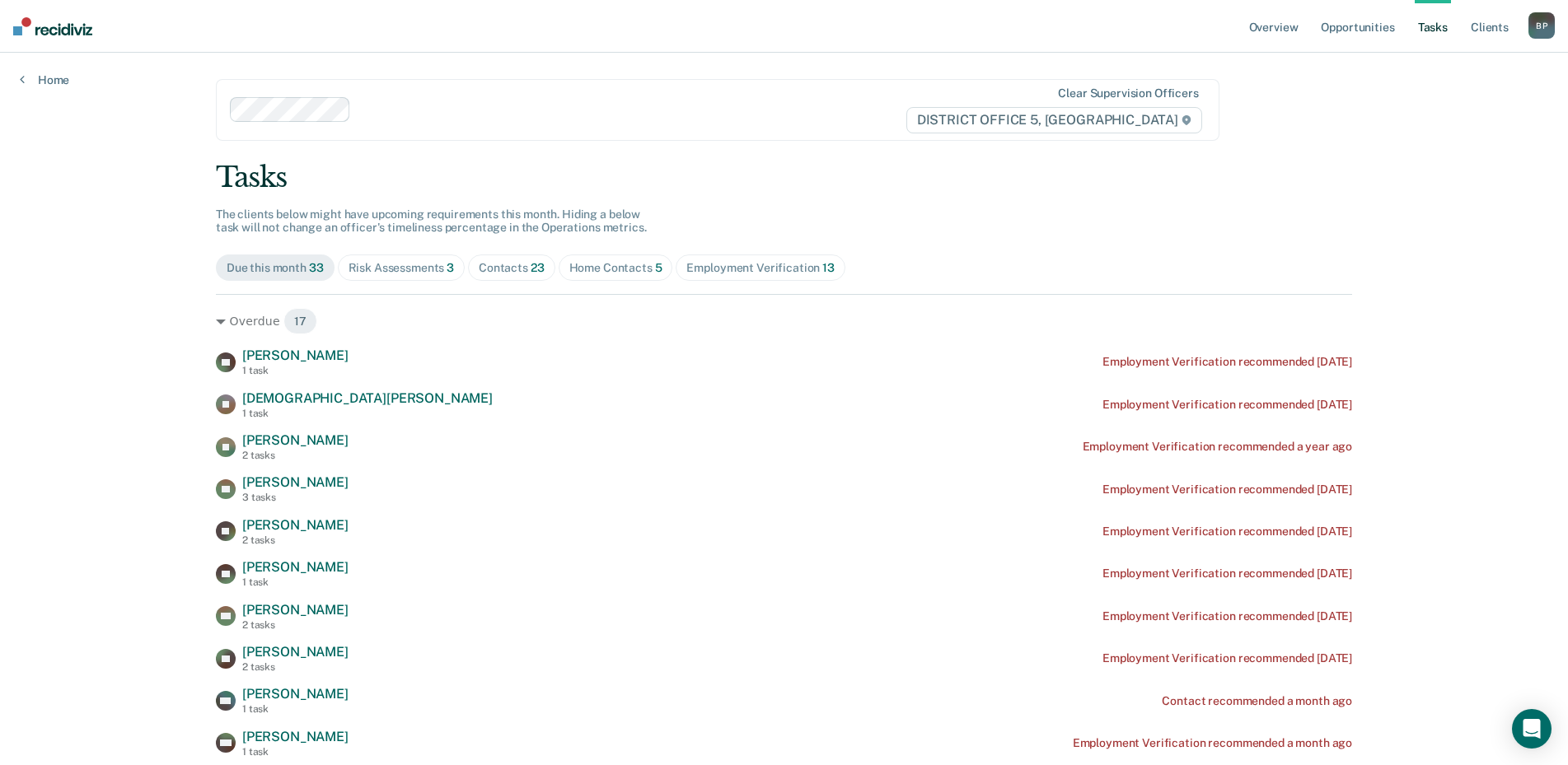
click at [509, 264] on div "Contacts 23" at bounding box center [512, 268] width 66 height 14
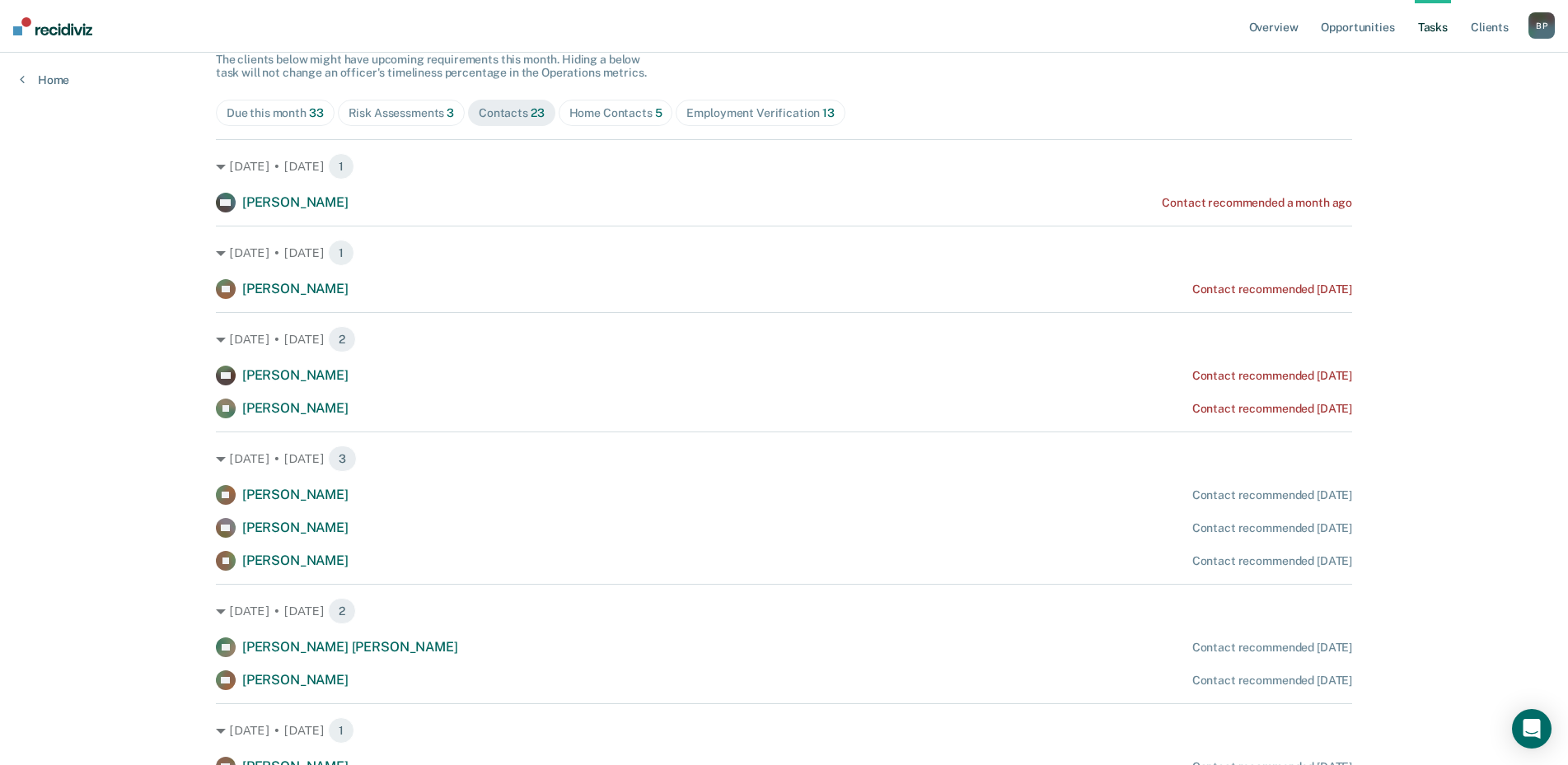
scroll to position [165, 0]
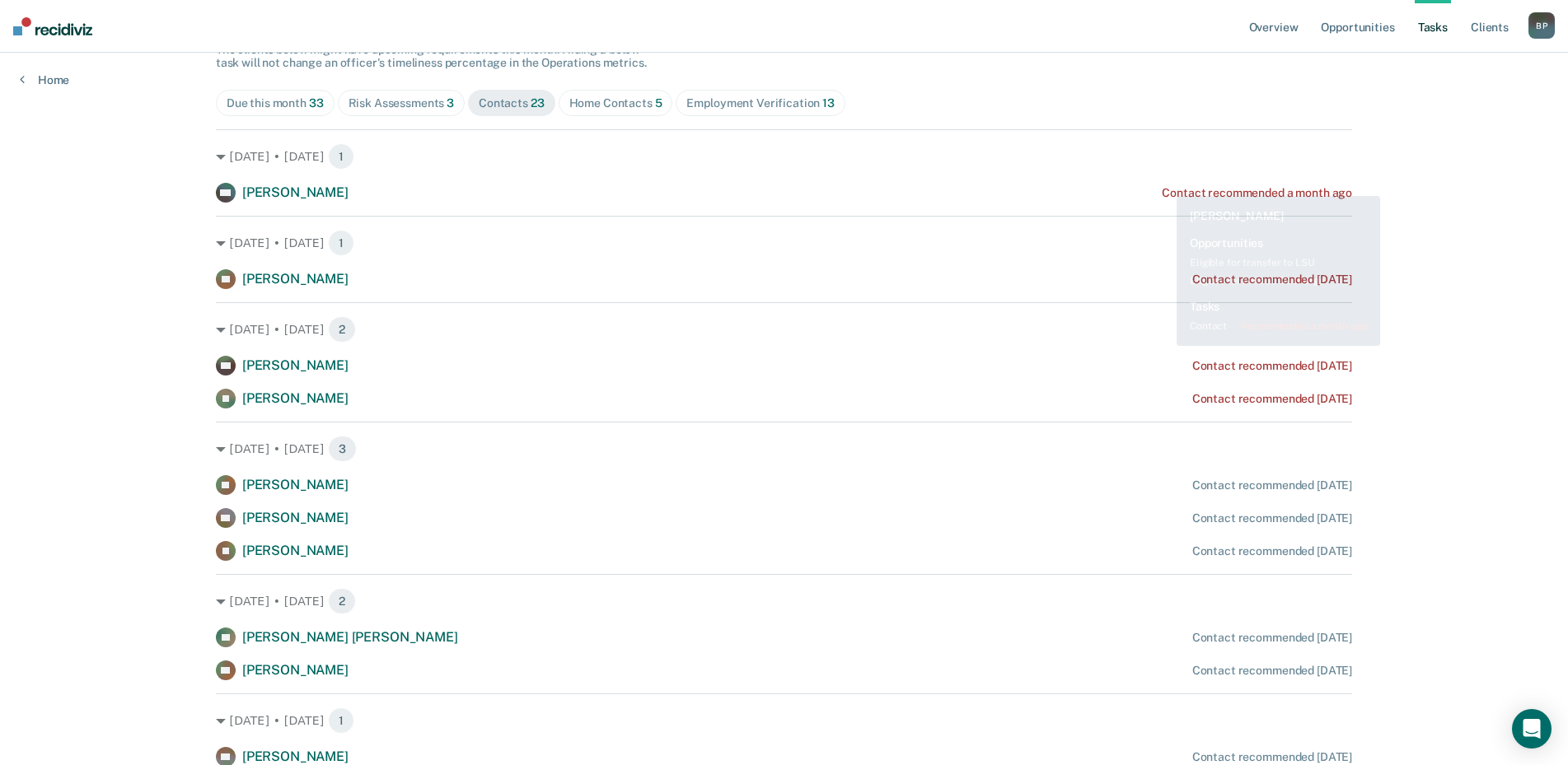
drag, startPoint x: 1382, startPoint y: 409, endPoint x: 1158, endPoint y: 173, distance: 325.4
click at [1158, 173] on div "Overview Opportunities Tasks Client s [PERSON_NAME] Profile How it works Go to …" at bounding box center [784, 682] width 1568 height 1694
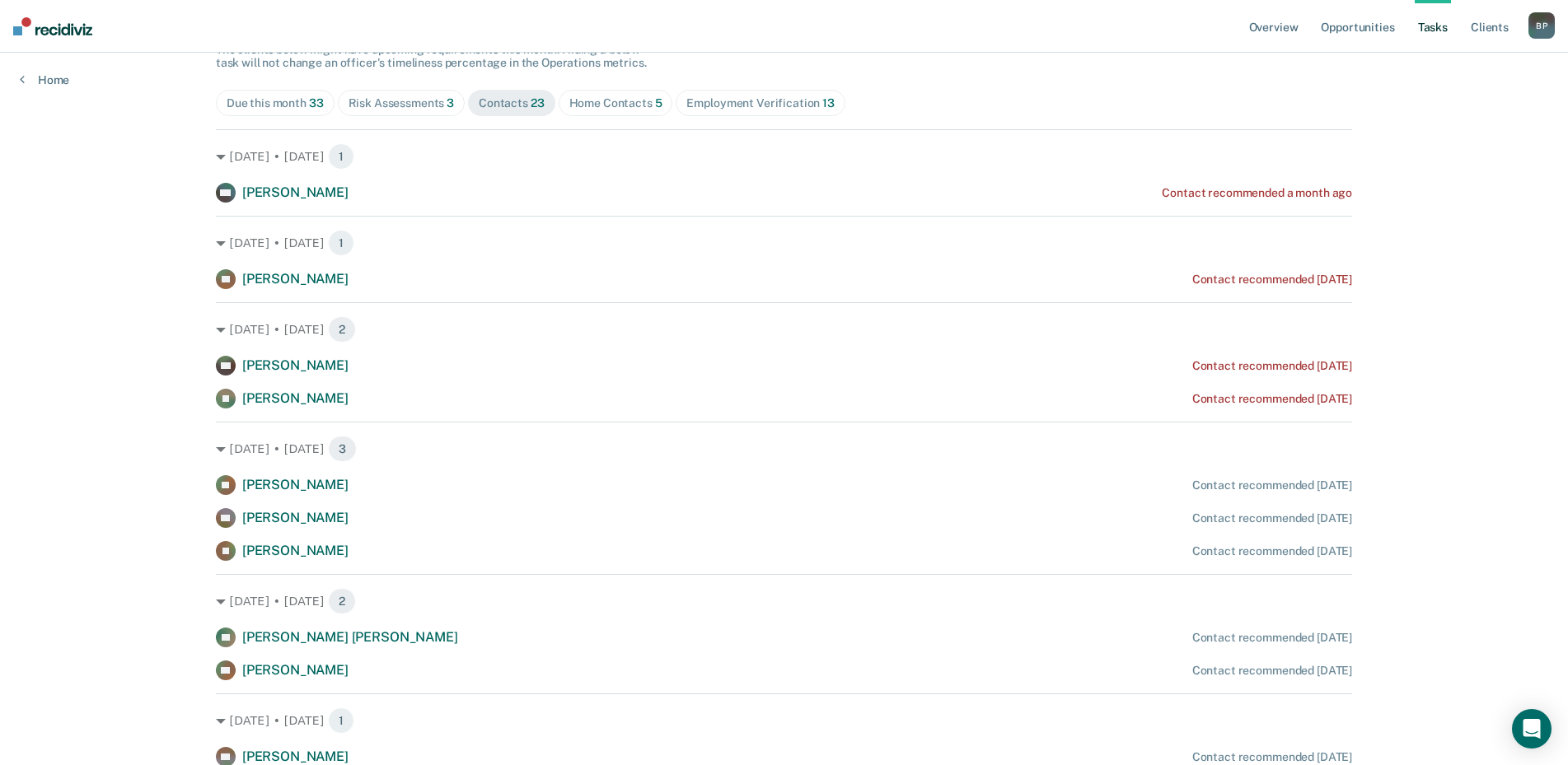
click at [1437, 214] on div "Overview Opportunities Tasks Client s [PERSON_NAME] Profile How it works Go to …" at bounding box center [784, 682] width 1568 height 1694
click at [602, 105] on div "Home Contacts 5" at bounding box center [615, 103] width 93 height 14
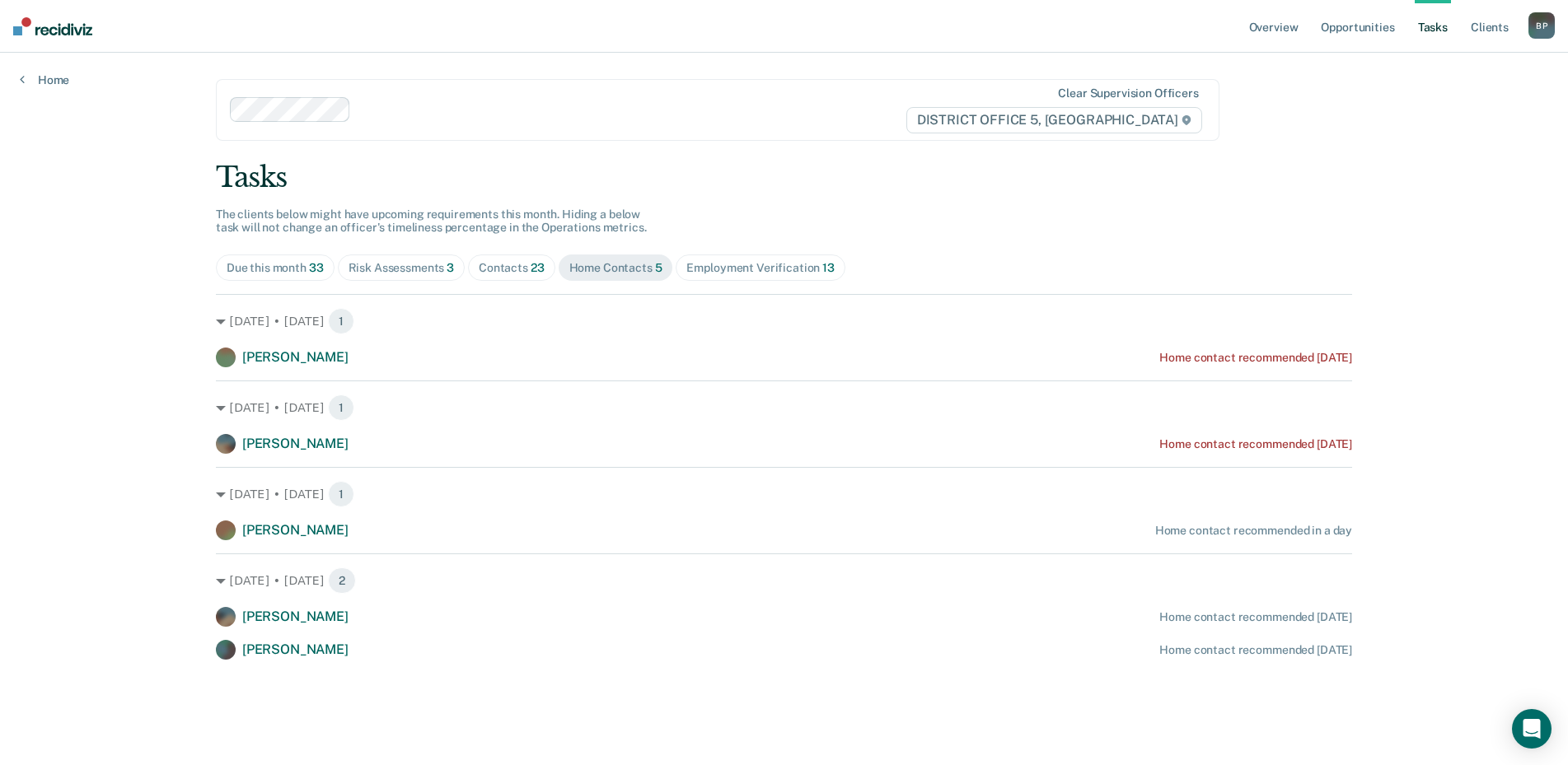
scroll to position [0, 0]
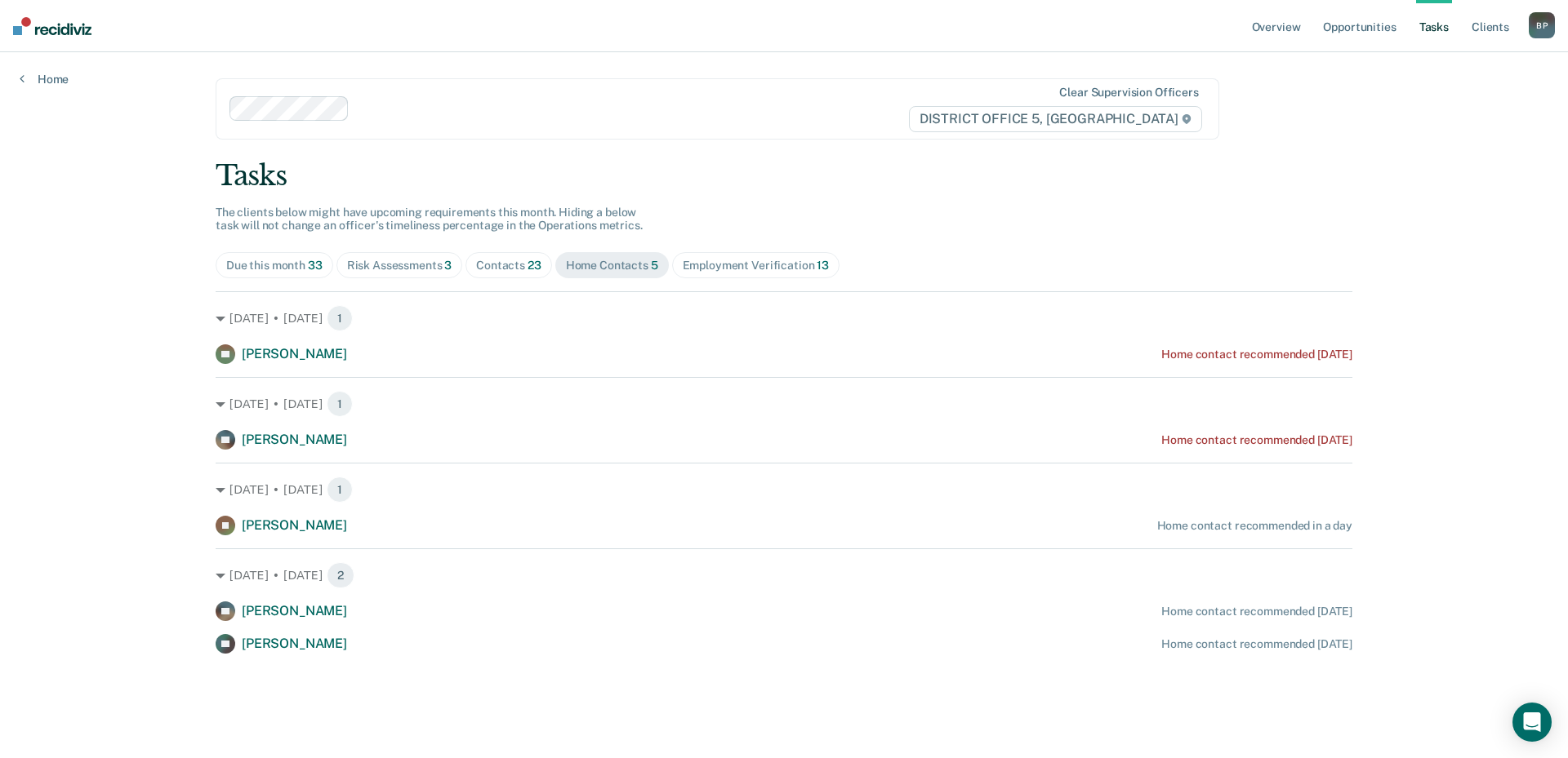
click at [738, 271] on div "Employment Verification 13" at bounding box center [756, 266] width 146 height 14
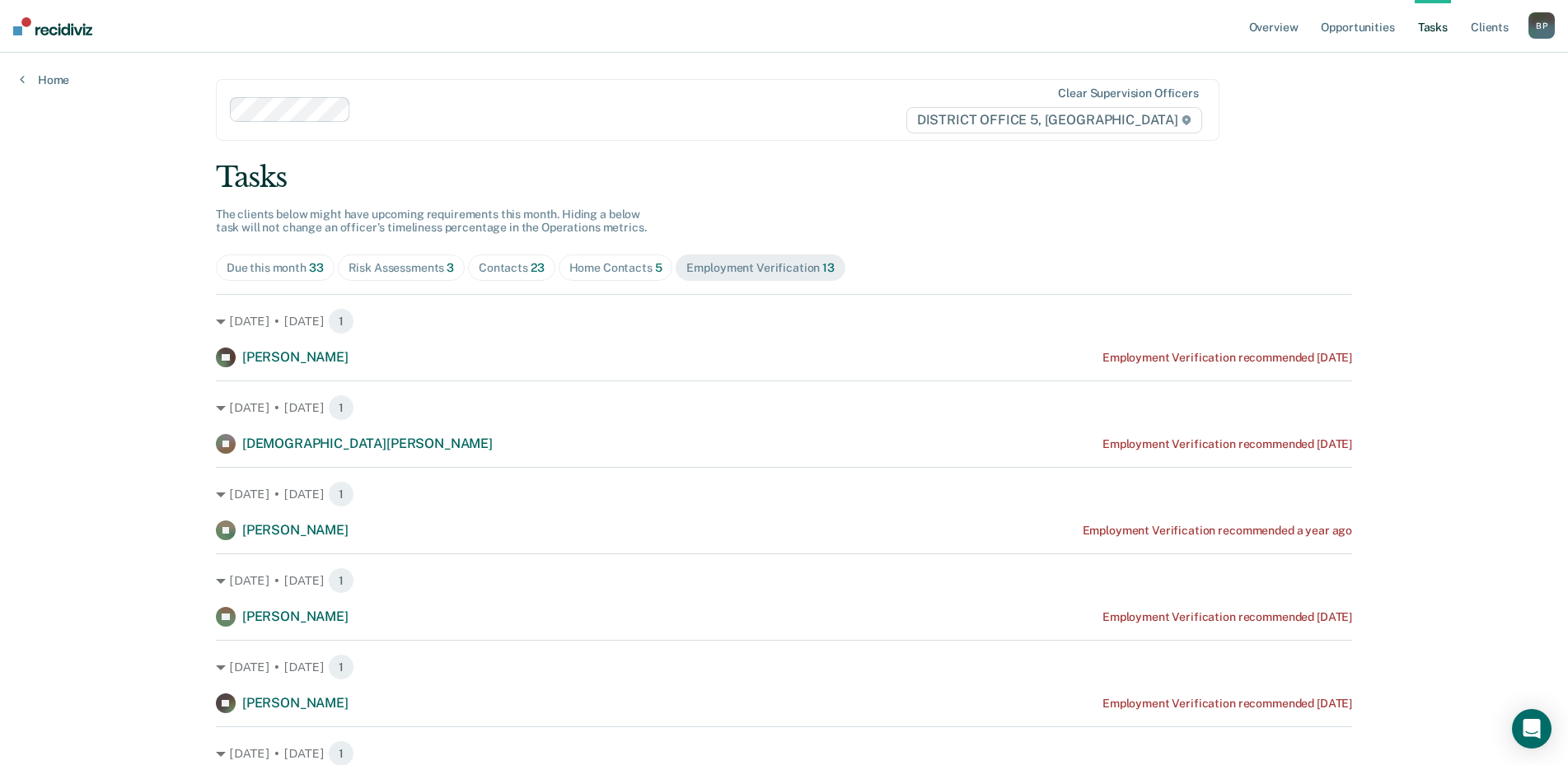
click at [1387, 242] on div "Overview Opportunities Tasks Client s [PERSON_NAME] Profile How it works Go to …" at bounding box center [784, 735] width 1568 height 1471
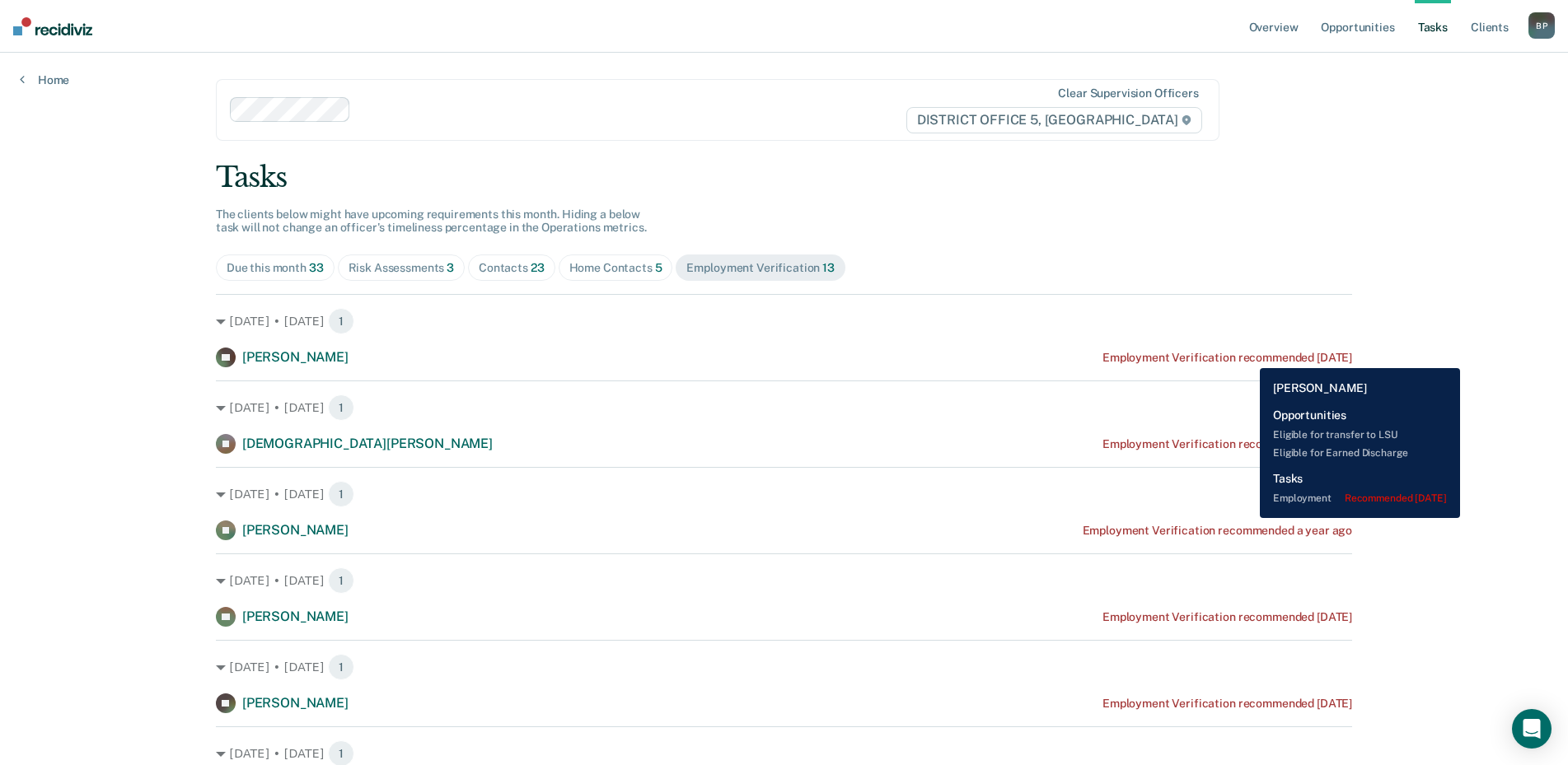
click at [1247, 356] on div "Employment Verification recommended [DATE]" at bounding box center [1228, 357] width 249 height 14
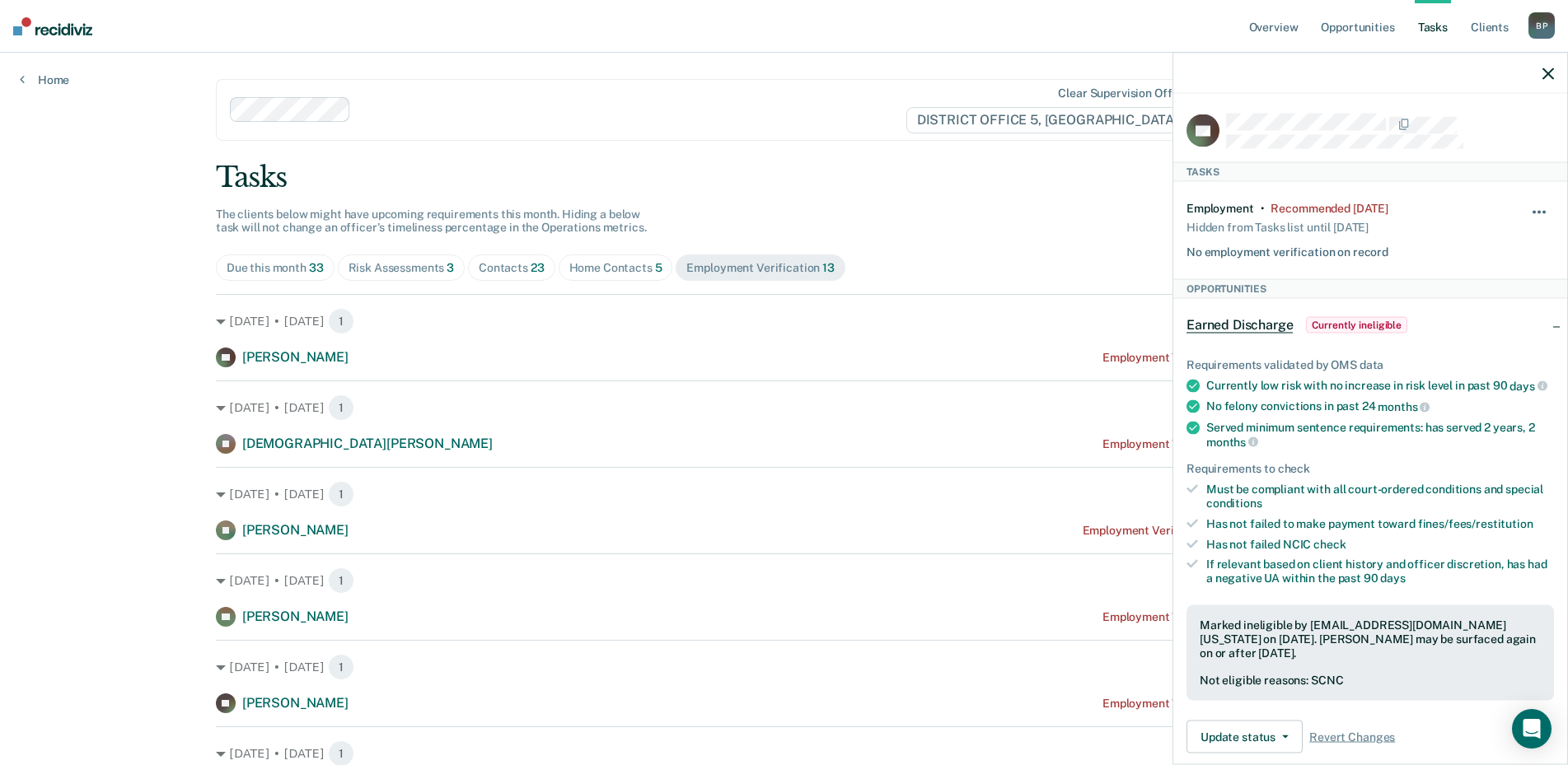
click at [1526, 213] on button "button" at bounding box center [1540, 220] width 28 height 26
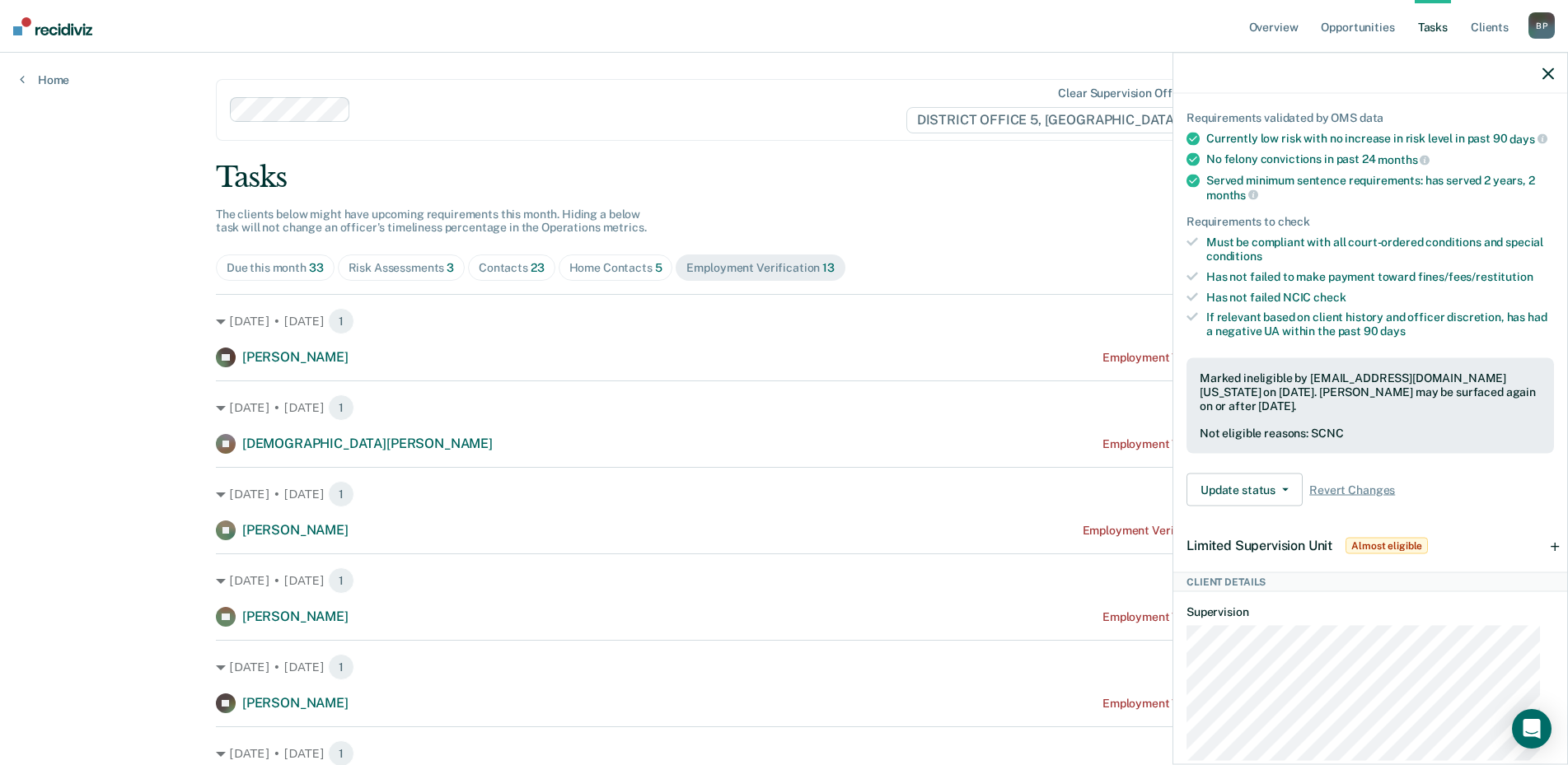
scroll to position [329, 0]
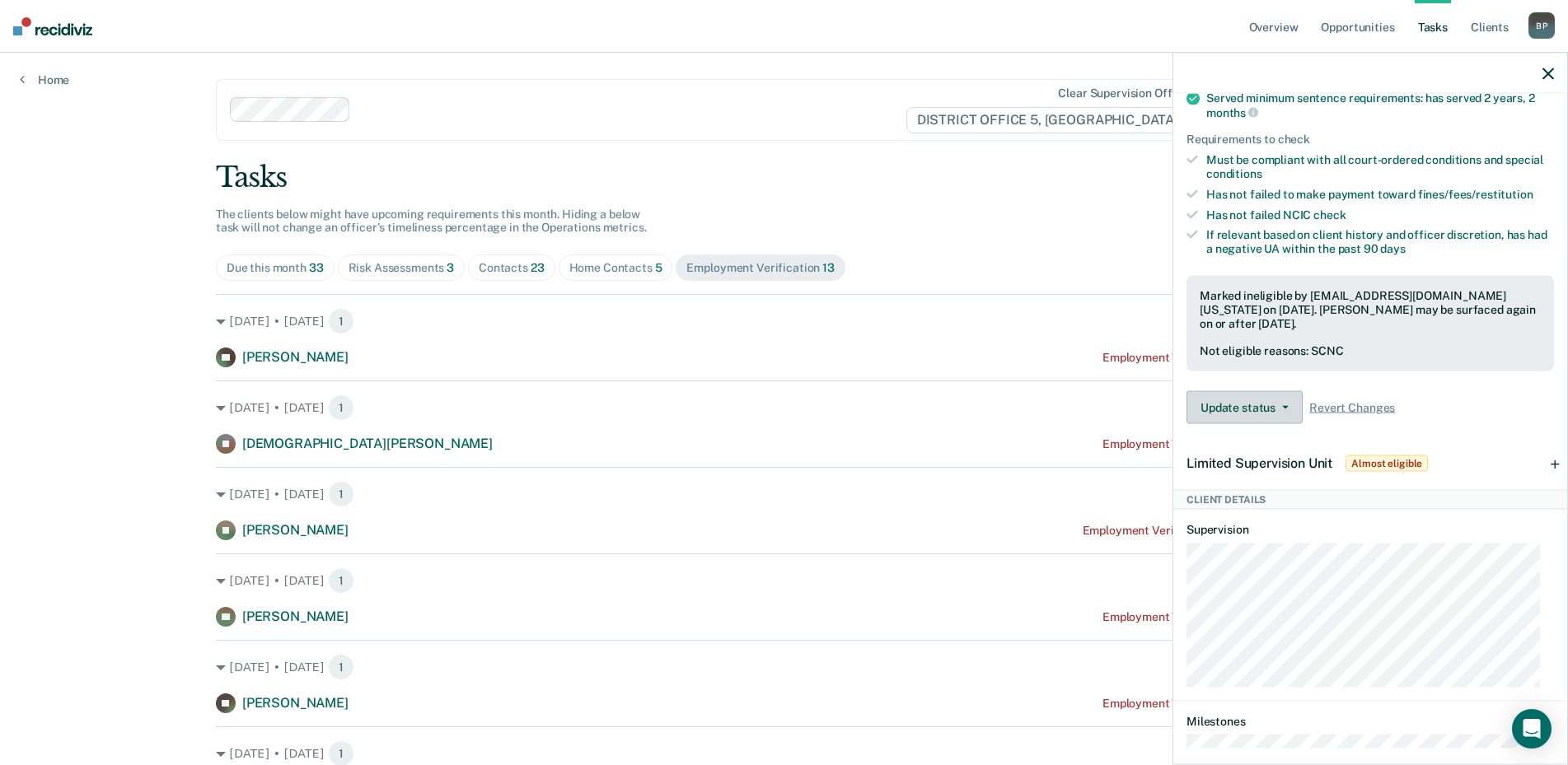
click at [1281, 414] on button "Update status" at bounding box center [1244, 407] width 116 height 33
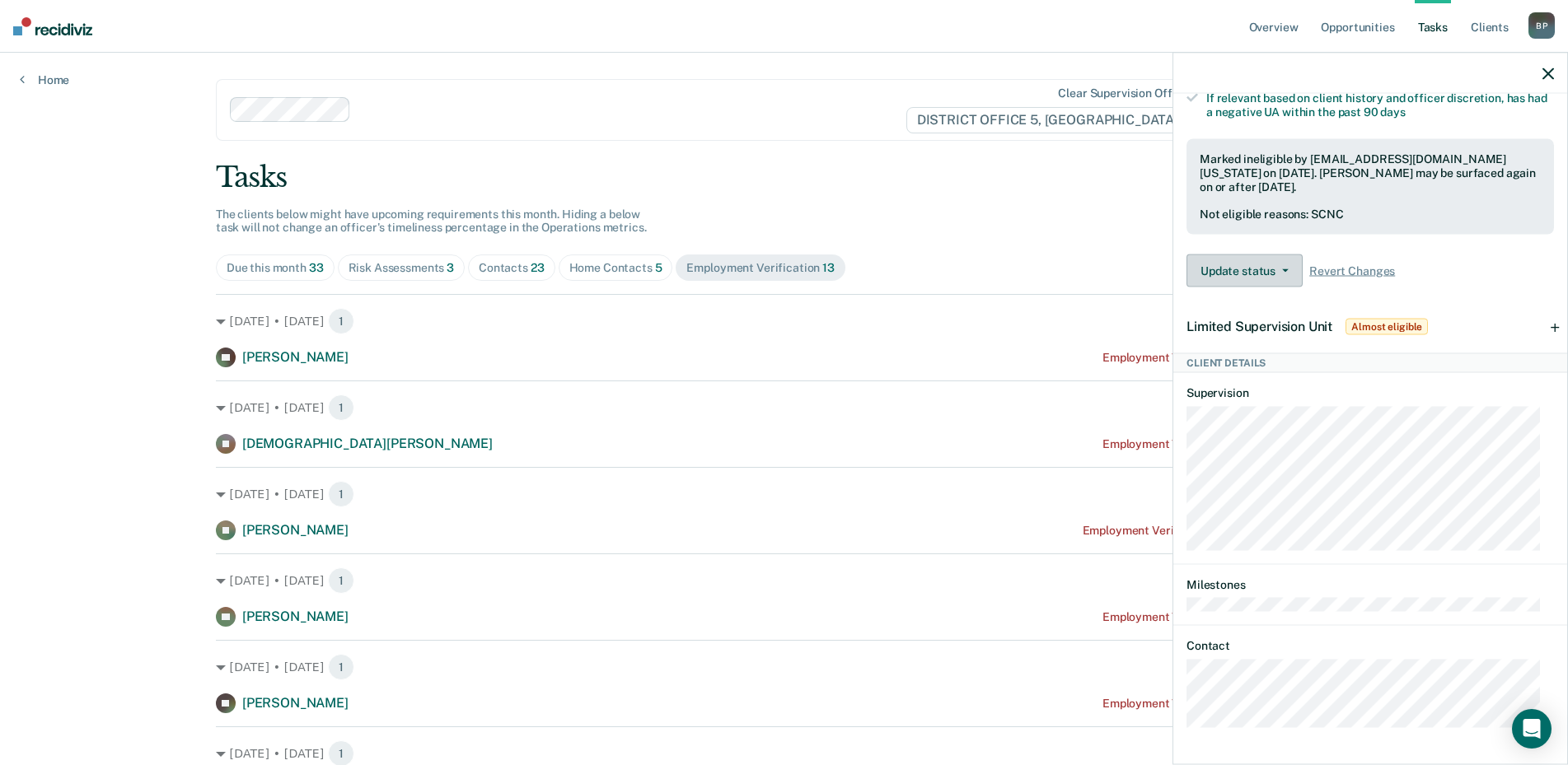
scroll to position [0, 0]
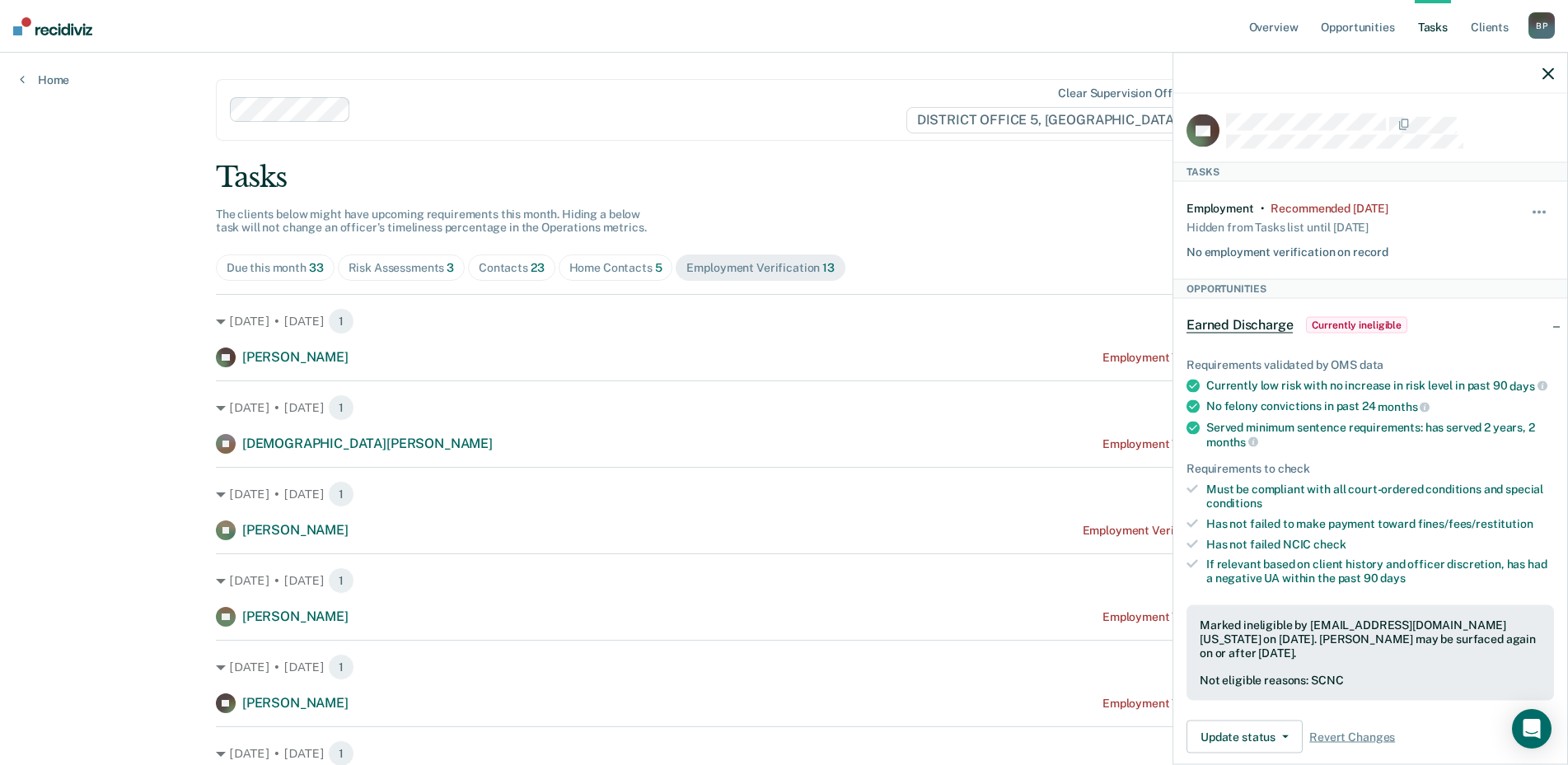
click at [1552, 70] on icon "button" at bounding box center [1548, 73] width 11 height 11
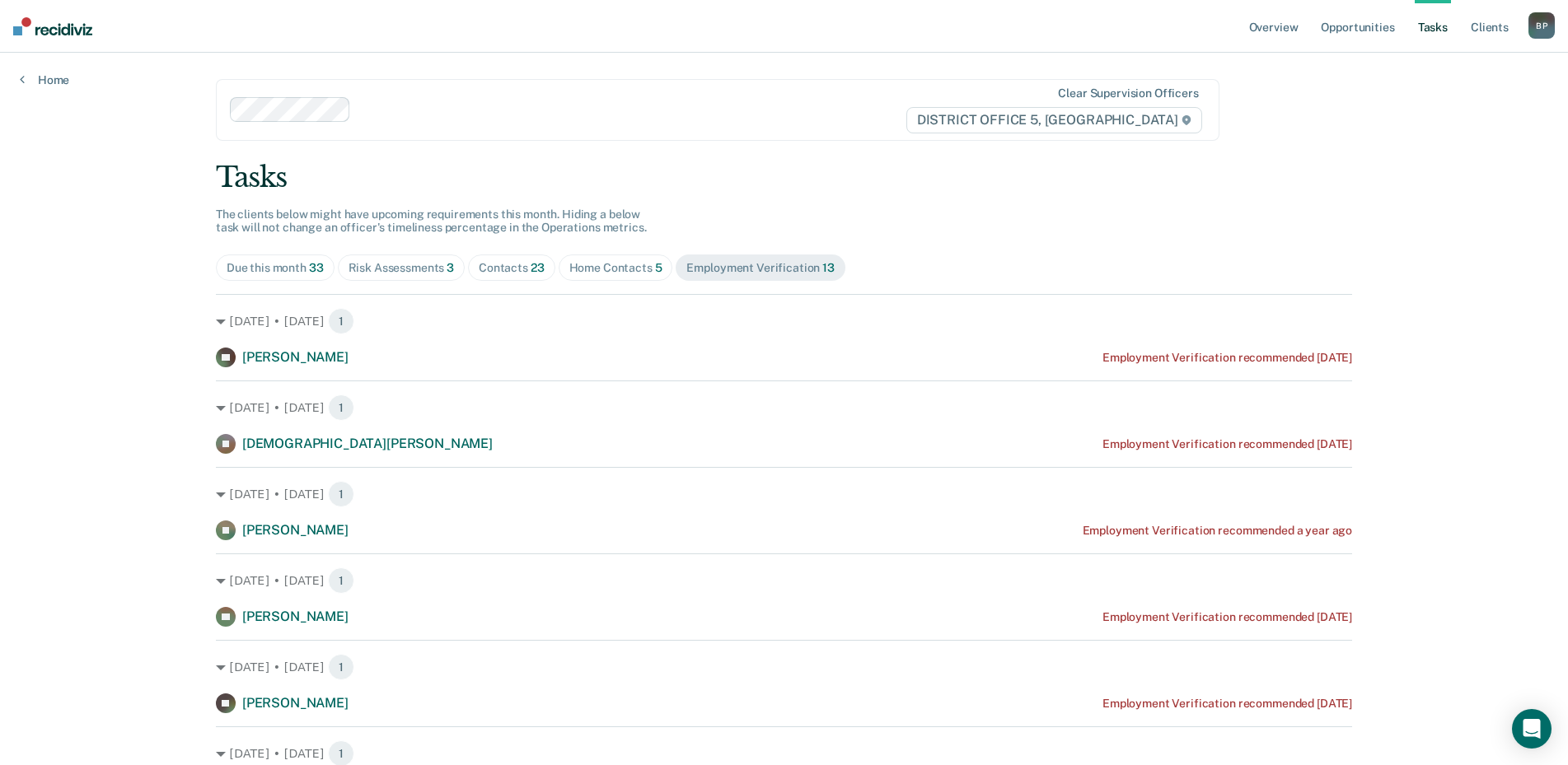
click at [1545, 26] on div "B P" at bounding box center [1542, 25] width 26 height 26
click at [1474, 111] on link "Go to Operations" at bounding box center [1475, 108] width 132 height 14
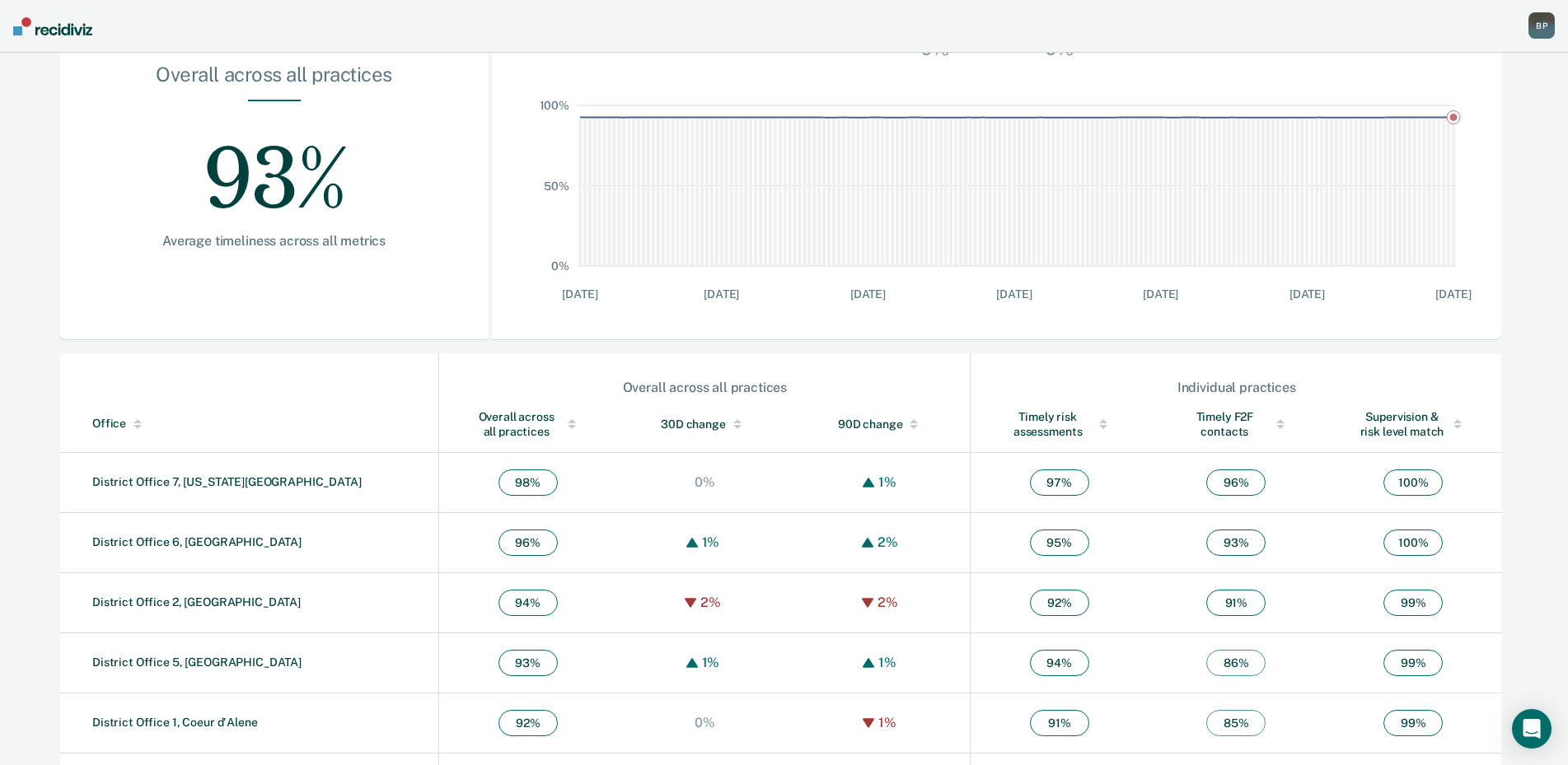
scroll to position [383, 0]
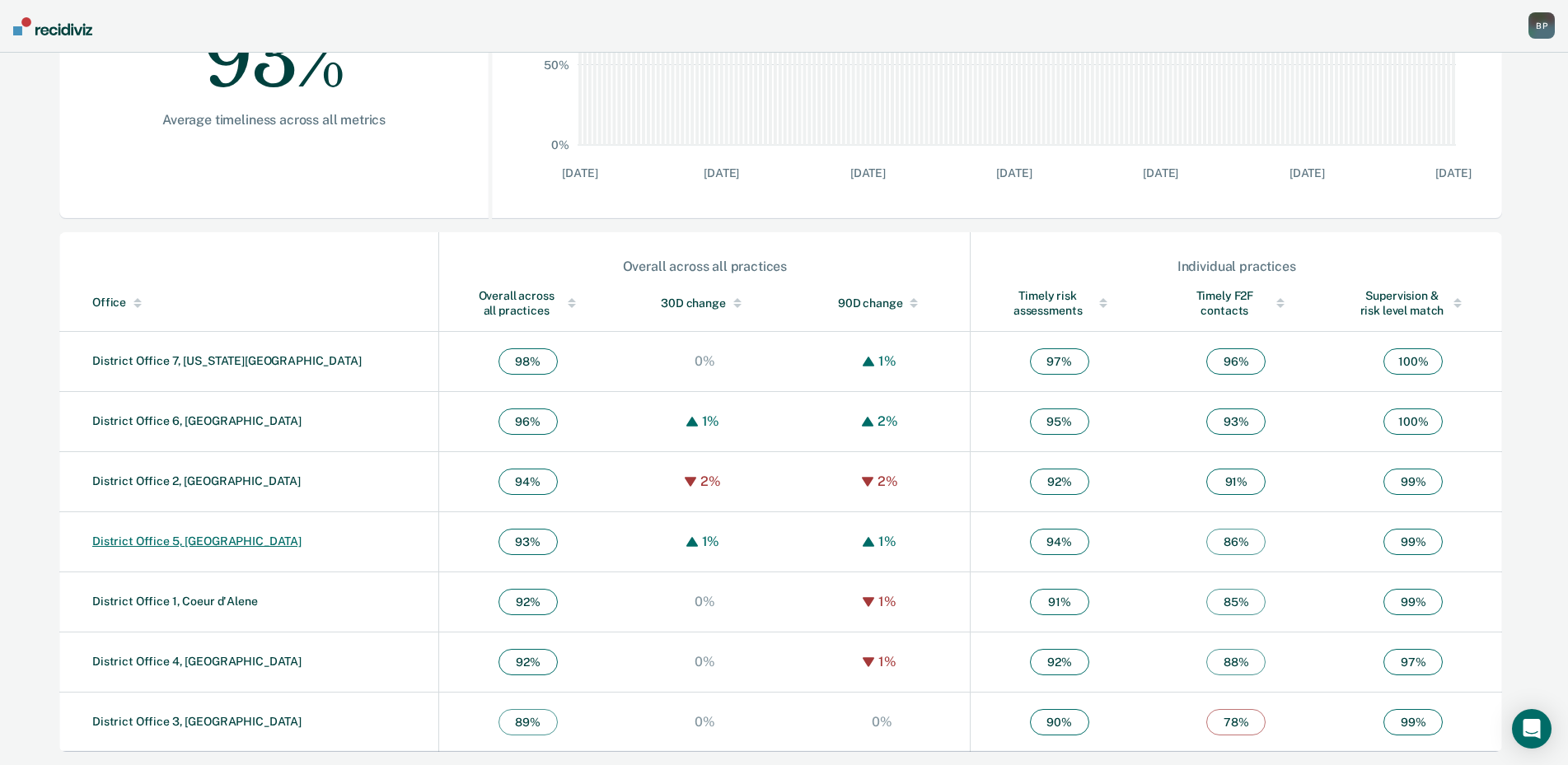
click at [214, 547] on link "District Office 5, [GEOGRAPHIC_DATA]" at bounding box center [196, 541] width 209 height 13
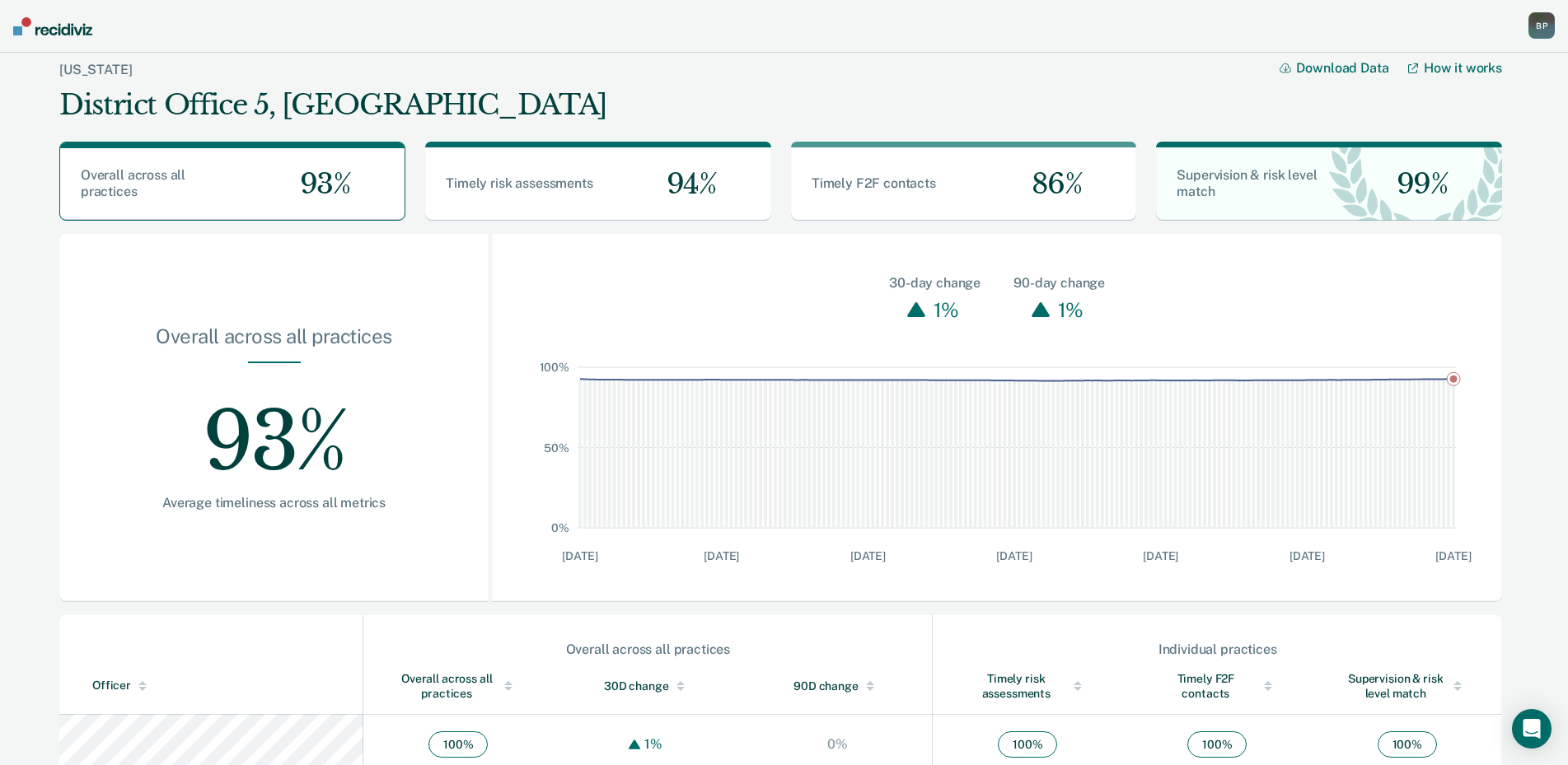
click at [1545, 34] on div "B P" at bounding box center [1542, 25] width 26 height 26
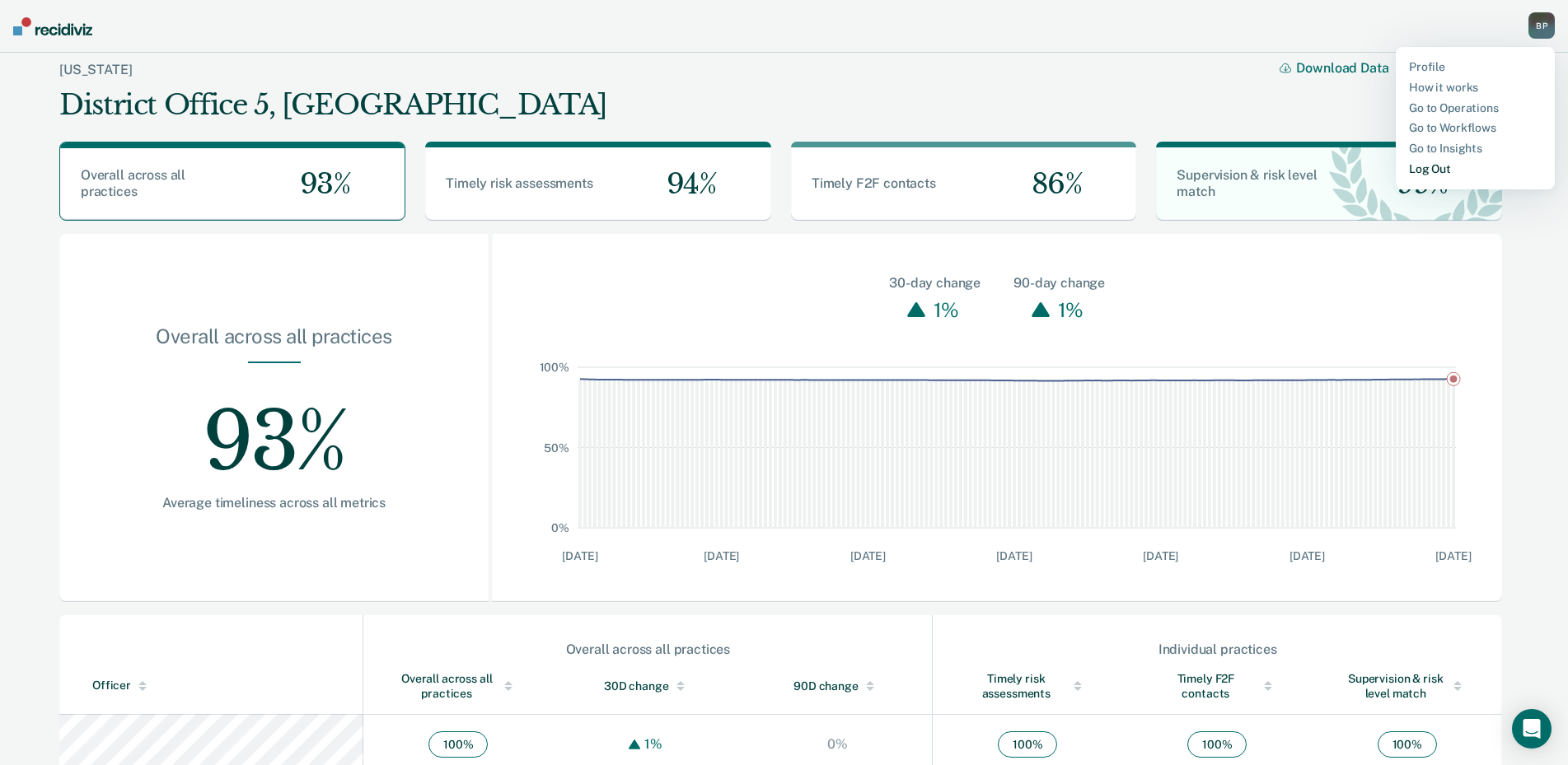
click at [1415, 175] on link "Log Out" at bounding box center [1475, 169] width 132 height 14
